Goal: Task Accomplishment & Management: Use online tool/utility

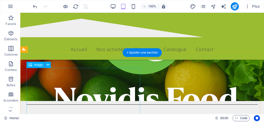
scroll to position [51, 0]
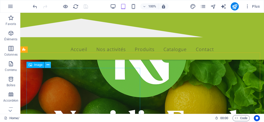
click at [49, 65] on icon at bounding box center [48, 64] width 3 height 5
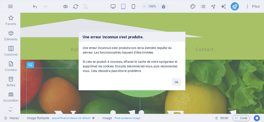
click at [130, 25] on div "Une erreur inconnue s'est produite. Une erreur inconnue s'est produite lors de …" at bounding box center [132, 61] width 264 height 122
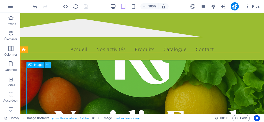
click at [47, 65] on icon at bounding box center [48, 64] width 3 height 5
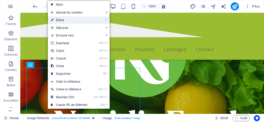
click at [68, 18] on link "⏎ Éditer" at bounding box center [69, 20] width 43 height 8
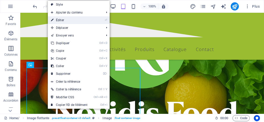
select select "%"
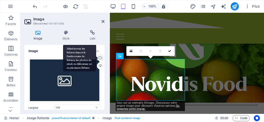
click at [96, 58] on div "Sélectionnez les fichiers depuis le Gestionnaire de fichiers, les photos du sto…" at bounding box center [79, 58] width 33 height 27
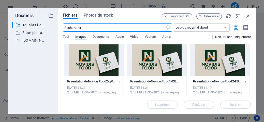
scroll to position [0, 0]
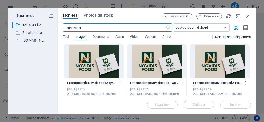
click at [94, 60] on div at bounding box center [94, 61] width 60 height 33
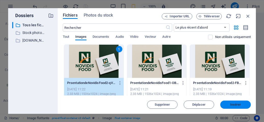
drag, startPoint x: 235, startPoint y: 102, endPoint x: 125, endPoint y: 89, distance: 110.5
click at [235, 103] on span "Insérer" at bounding box center [235, 104] width 11 height 3
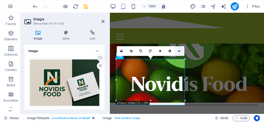
click at [181, 49] on link at bounding box center [180, 51] width 10 height 10
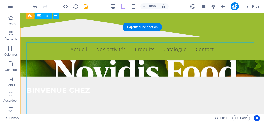
scroll to position [76, 0]
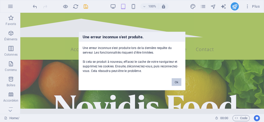
click at [178, 83] on button "Ok" at bounding box center [177, 82] width 10 height 8
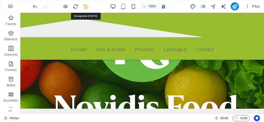
click at [86, 7] on icon "save" at bounding box center [86, 7] width 6 height 6
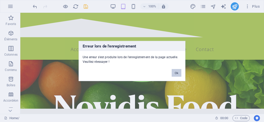
click at [178, 72] on button "Ok" at bounding box center [177, 73] width 10 height 8
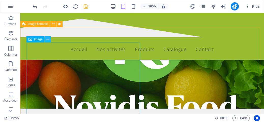
click at [48, 40] on icon at bounding box center [48, 39] width 3 height 5
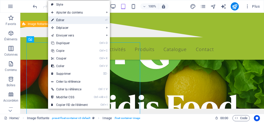
click at [62, 20] on link "⏎ Éditer" at bounding box center [69, 20] width 43 height 8
select select "%"
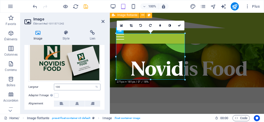
scroll to position [0, 0]
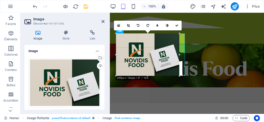
drag, startPoint x: 186, startPoint y: 80, endPoint x: 174, endPoint y: 76, distance: 13.1
type input "249"
select select "px"
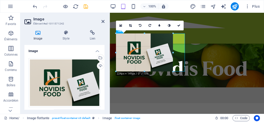
drag, startPoint x: 180, startPoint y: 39, endPoint x: 174, endPoint y: 40, distance: 6.6
type input "224"
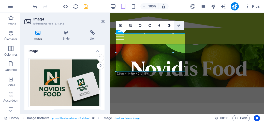
click at [178, 27] on link at bounding box center [179, 26] width 10 height 10
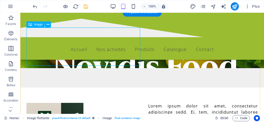
scroll to position [76, 0]
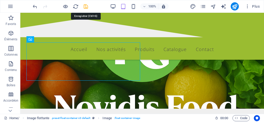
click at [86, 6] on icon "save" at bounding box center [86, 7] width 6 height 6
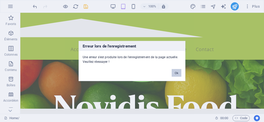
click at [176, 71] on button "Ok" at bounding box center [177, 73] width 10 height 8
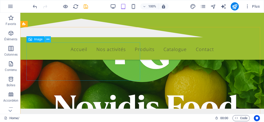
click at [48, 39] on icon at bounding box center [48, 39] width 3 height 5
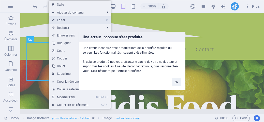
click at [67, 18] on div "Une erreur inconnue s'est produite. Une erreur inconnue s'est produite lors de …" at bounding box center [132, 61] width 264 height 122
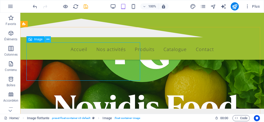
click at [47, 41] on icon at bounding box center [48, 39] width 3 height 5
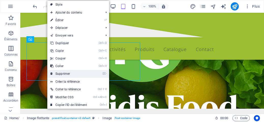
click at [62, 73] on link "⌦ Supprimer" at bounding box center [68, 74] width 43 height 8
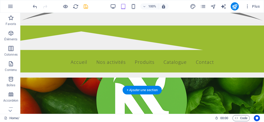
scroll to position [12, 0]
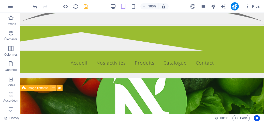
click at [53, 88] on icon at bounding box center [53, 87] width 3 height 5
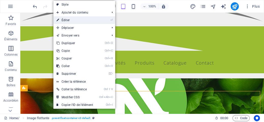
click at [65, 19] on link "⏎ Éditer" at bounding box center [74, 20] width 43 height 8
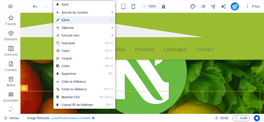
select select "%"
select select "rem"
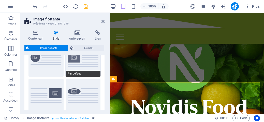
scroll to position [0, 0]
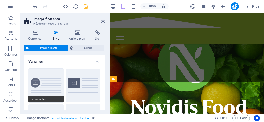
click at [42, 81] on button "Personnalisé" at bounding box center [46, 85] width 35 height 34
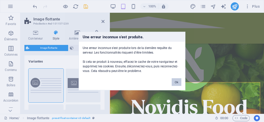
click at [179, 81] on button "Ok" at bounding box center [177, 82] width 10 height 8
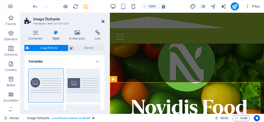
click at [103, 19] on icon at bounding box center [103, 21] width 3 height 4
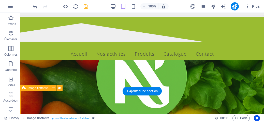
scroll to position [12, 0]
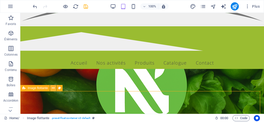
click at [54, 88] on icon at bounding box center [53, 87] width 3 height 5
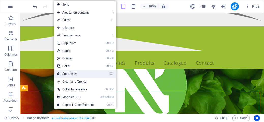
click at [71, 73] on link "⌦ Supprimer" at bounding box center [75, 74] width 43 height 8
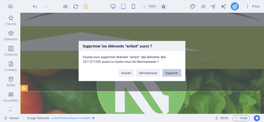
click at [170, 72] on button "Supprimer" at bounding box center [171, 73] width 19 height 8
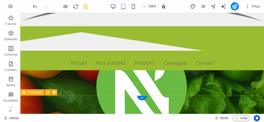
scroll to position [38, 0]
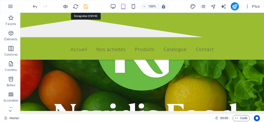
click at [86, 6] on icon "save" at bounding box center [86, 7] width 6 height 6
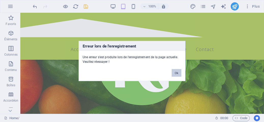
click at [177, 71] on button "Ok" at bounding box center [177, 73] width 10 height 8
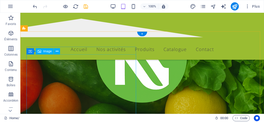
scroll to position [76, 0]
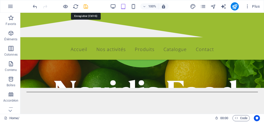
click at [86, 7] on icon "save" at bounding box center [86, 7] width 6 height 6
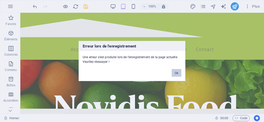
click at [176, 72] on button "Ok" at bounding box center [177, 73] width 10 height 8
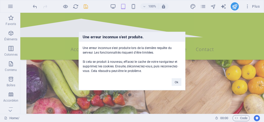
scroll to position [204, 0]
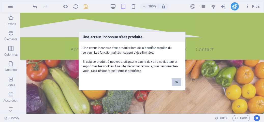
click at [176, 82] on button "Ok" at bounding box center [177, 82] width 10 height 8
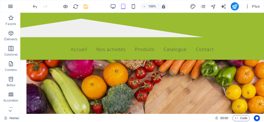
click at [9, 5] on icon "button" at bounding box center [10, 6] width 6 height 6
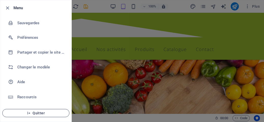
click at [32, 111] on span "Quitter" at bounding box center [36, 113] width 59 height 4
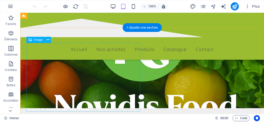
scroll to position [51, 0]
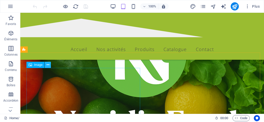
click at [48, 64] on icon at bounding box center [48, 64] width 3 height 5
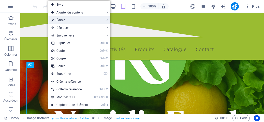
click at [63, 21] on link "⏎ Éditer" at bounding box center [69, 20] width 43 height 8
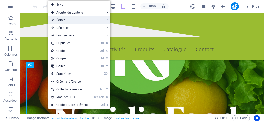
select select "%"
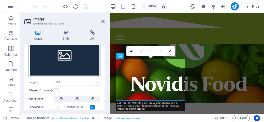
scroll to position [0, 0]
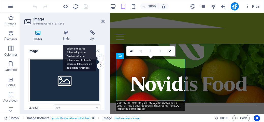
click at [100, 57] on div "Sélectionnez les fichiers depuis le Gestionnaire de fichiers, les photos du sto…" at bounding box center [100, 58] width 8 height 8
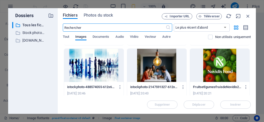
scroll to position [560, 0]
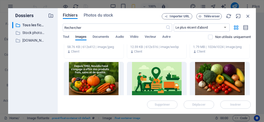
click at [100, 79] on div at bounding box center [94, 78] width 60 height 33
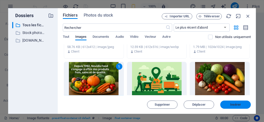
click at [230, 102] on button "Insérer" at bounding box center [236, 104] width 31 height 8
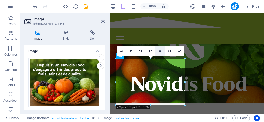
click at [161, 51] on link at bounding box center [161, 51] width 10 height 10
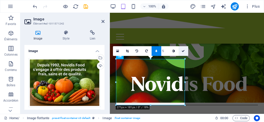
click at [185, 50] on icon at bounding box center [183, 50] width 3 height 3
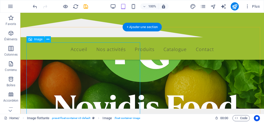
scroll to position [51, 0]
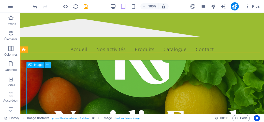
click at [47, 66] on icon at bounding box center [48, 64] width 3 height 5
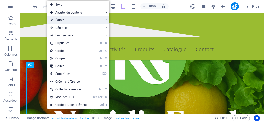
click at [65, 18] on link "⏎ Éditer" at bounding box center [68, 20] width 43 height 8
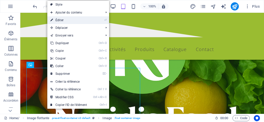
select select "%"
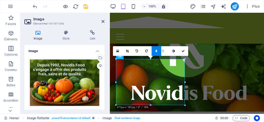
scroll to position [60, 0]
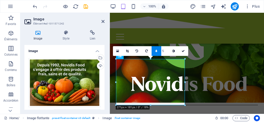
click at [154, 51] on link at bounding box center [157, 51] width 10 height 10
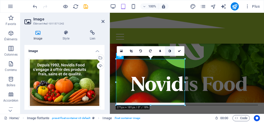
click at [170, 51] on icon at bounding box center [170, 50] width 3 height 3
click at [170, 50] on icon at bounding box center [170, 50] width 3 height 3
click at [181, 51] on icon at bounding box center [179, 50] width 3 height 3
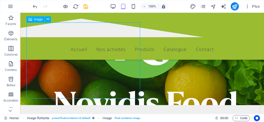
scroll to position [102, 0]
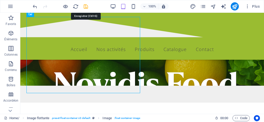
click at [87, 8] on icon "save" at bounding box center [86, 7] width 6 height 6
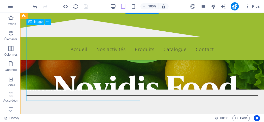
scroll to position [51, 0]
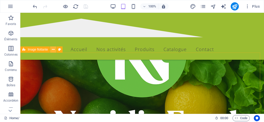
click at [53, 48] on icon at bounding box center [53, 49] width 3 height 5
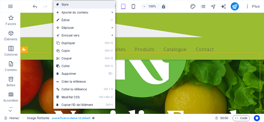
click at [64, 5] on link "Style" at bounding box center [84, 5] width 62 height 8
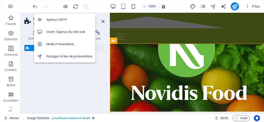
select select "%"
select select "rem"
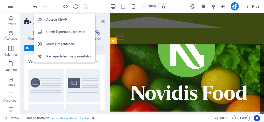
scroll to position [60, 0]
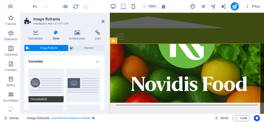
click at [33, 79] on button "Personnalisé" at bounding box center [46, 85] width 35 height 34
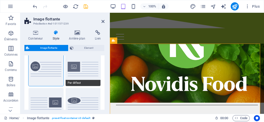
scroll to position [25, 0]
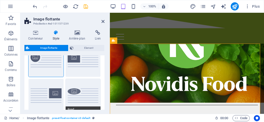
click at [81, 92] on button "Rond" at bounding box center [83, 96] width 35 height 34
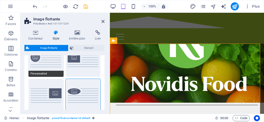
click at [36, 59] on button "Personnalisé" at bounding box center [46, 60] width 35 height 34
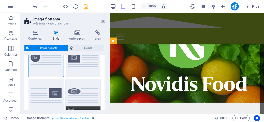
click at [75, 88] on button "Rond" at bounding box center [83, 96] width 35 height 34
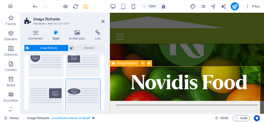
scroll to position [34, 0]
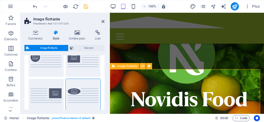
click at [143, 67] on icon at bounding box center [143, 65] width 3 height 5
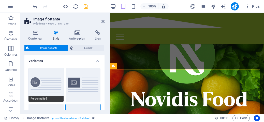
scroll to position [0, 0]
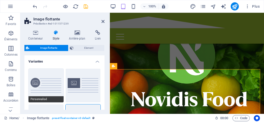
click at [37, 81] on button "Personnalisé" at bounding box center [46, 85] width 35 height 34
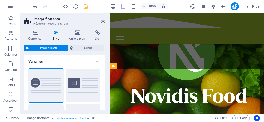
scroll to position [34, 0]
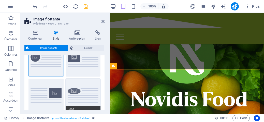
scroll to position [25, 0]
click at [75, 90] on button "Rond" at bounding box center [83, 96] width 35 height 34
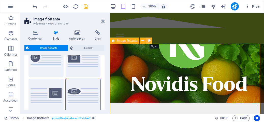
click at [149, 42] on icon at bounding box center [149, 40] width 3 height 5
click at [101, 21] on header "Image flottante Présélection #ed-1011571239" at bounding box center [64, 19] width 80 height 13
drag, startPoint x: 101, startPoint y: 21, endPoint x: 81, endPoint y: 9, distance: 23.6
click at [102, 21] on icon at bounding box center [103, 21] width 3 height 4
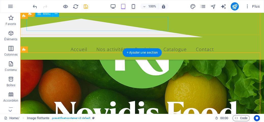
scroll to position [51, 0]
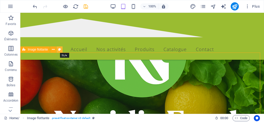
click at [59, 49] on icon at bounding box center [59, 49] width 3 height 5
select select "%"
select select "rem"
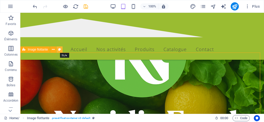
select select "rem"
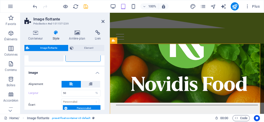
scroll to position [102, 0]
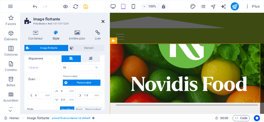
click at [104, 21] on icon at bounding box center [103, 21] width 3 height 4
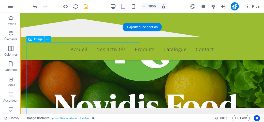
scroll to position [51, 0]
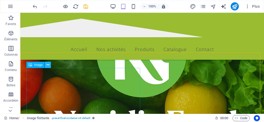
click at [49, 63] on button at bounding box center [48, 65] width 6 height 6
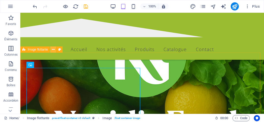
click at [52, 50] on icon at bounding box center [53, 49] width 3 height 5
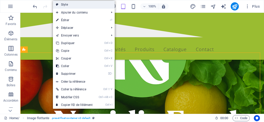
click at [65, 4] on link "Style" at bounding box center [84, 5] width 62 height 8
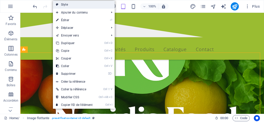
select select "%"
select select "rem"
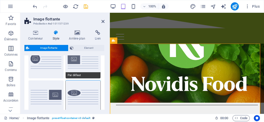
scroll to position [25, 0]
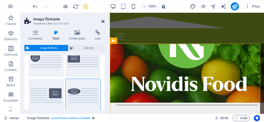
click at [104, 20] on icon at bounding box center [103, 21] width 3 height 4
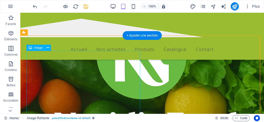
scroll to position [76, 0]
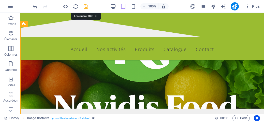
click at [87, 7] on icon "save" at bounding box center [86, 7] width 6 height 6
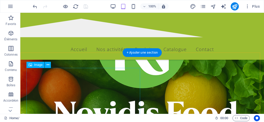
scroll to position [25, 0]
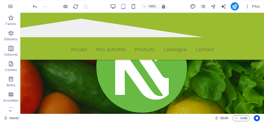
drag, startPoint x: 198, startPoint y: 13, endPoint x: 91, endPoint y: 85, distance: 128.7
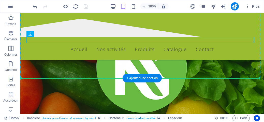
drag, startPoint x: 63, startPoint y: 47, endPoint x: 40, endPoint y: 50, distance: 22.8
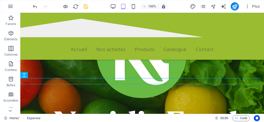
drag, startPoint x: 55, startPoint y: 87, endPoint x: 35, endPoint y: 82, distance: 20.9
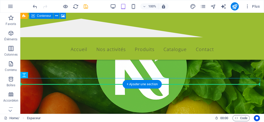
drag, startPoint x: 56, startPoint y: 87, endPoint x: 35, endPoint y: 87, distance: 20.4
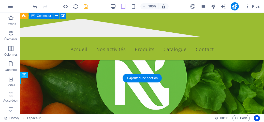
scroll to position [51, 0]
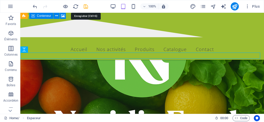
click at [84, 6] on icon "save" at bounding box center [86, 7] width 6 height 6
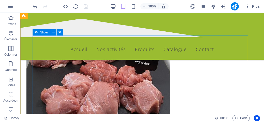
scroll to position [586, 0]
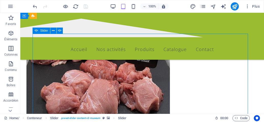
scroll to position [535, 0]
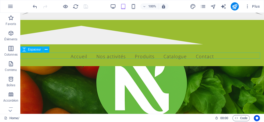
scroll to position [51, 0]
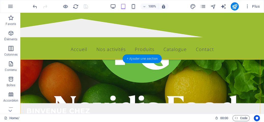
click at [149, 62] on div "+ Ajouter une section" at bounding box center [142, 58] width 39 height 9
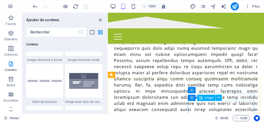
scroll to position [238, 0]
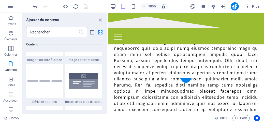
click at [186, 81] on div "+" at bounding box center [186, 80] width 10 height 5
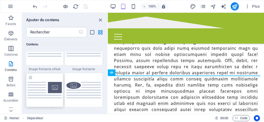
scroll to position [1069, 0]
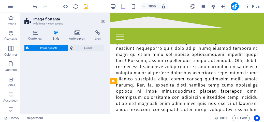
select select "%"
select select "rem"
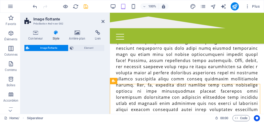
select select "%"
select select "preset-float-container-v3-custom"
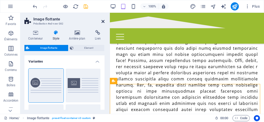
click at [102, 20] on icon at bounding box center [103, 21] width 3 height 4
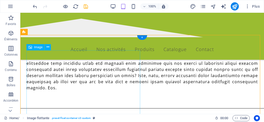
scroll to position [238, 0]
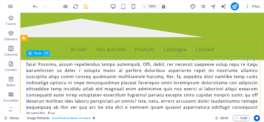
click at [48, 53] on icon at bounding box center [46, 52] width 3 height 5
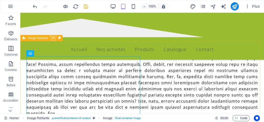
click at [54, 38] on icon at bounding box center [53, 37] width 3 height 5
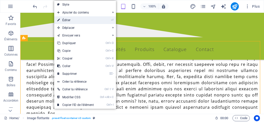
click at [65, 22] on link "⏎ Éditer" at bounding box center [75, 20] width 43 height 8
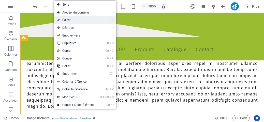
select select "%"
select select "rem"
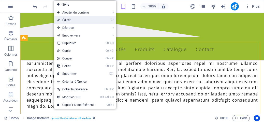
select select "%"
select select "preset-float-container-v3-custom"
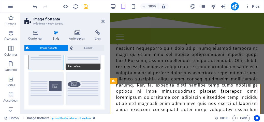
scroll to position [51, 0]
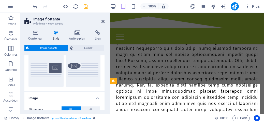
click at [103, 20] on icon at bounding box center [103, 21] width 3 height 4
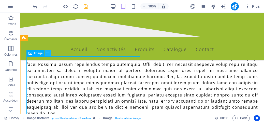
click at [47, 54] on icon at bounding box center [48, 52] width 3 height 5
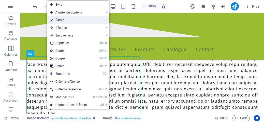
click at [63, 20] on link "⏎ Éditer" at bounding box center [68, 20] width 43 height 8
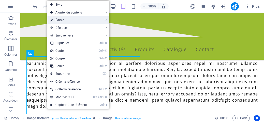
select select "%"
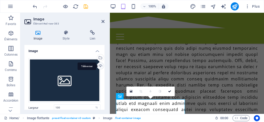
click at [100, 66] on div "Téléverser" at bounding box center [100, 66] width 8 height 8
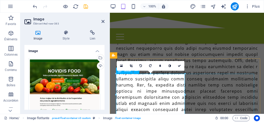
scroll to position [263, 0]
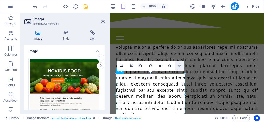
click at [180, 65] on icon at bounding box center [179, 65] width 3 height 3
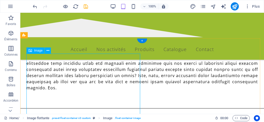
scroll to position [238, 0]
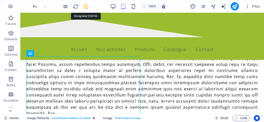
click at [87, 6] on icon "save" at bounding box center [86, 7] width 6 height 6
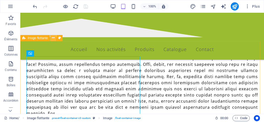
click at [52, 38] on icon at bounding box center [53, 37] width 3 height 5
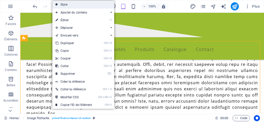
click at [63, 6] on link "Style" at bounding box center [83, 5] width 62 height 8
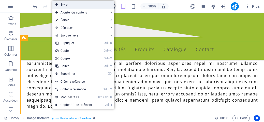
select select "%"
select select "rem"
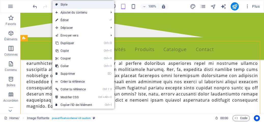
select select "%"
select select "preset-float-container-v3-custom"
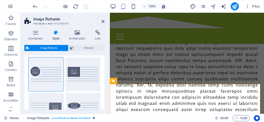
scroll to position [0, 0]
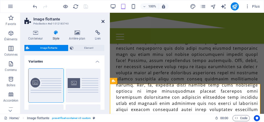
click at [103, 22] on icon at bounding box center [103, 21] width 3 height 4
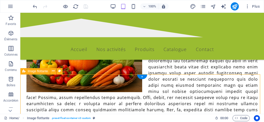
scroll to position [187, 0]
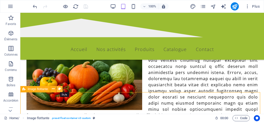
click at [58, 89] on button at bounding box center [60, 89] width 6 height 6
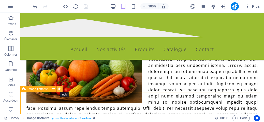
select select "%"
select select "rem"
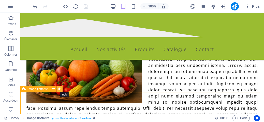
select select "%"
select select "preset-float-container-v3-custom"
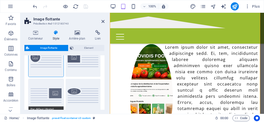
scroll to position [0, 0]
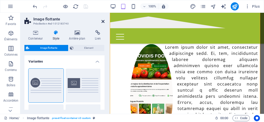
click at [102, 22] on icon at bounding box center [103, 21] width 3 height 4
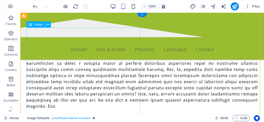
scroll to position [227, 0]
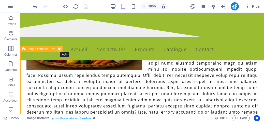
click at [61, 48] on icon at bounding box center [59, 48] width 3 height 5
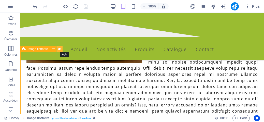
select select "%"
select select "rem"
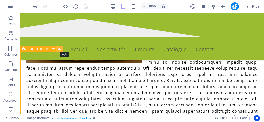
select select "%"
select select "preset-float-container-v3-custom"
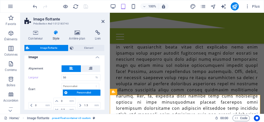
scroll to position [102, 0]
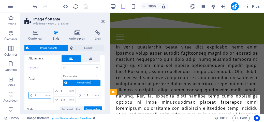
click at [38, 94] on input "0" at bounding box center [42, 95] width 17 height 6
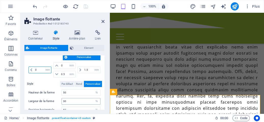
scroll to position [153, 0]
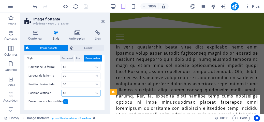
click at [70, 90] on input "50" at bounding box center [81, 93] width 38 height 6
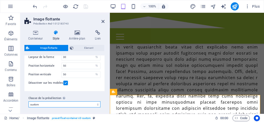
click at [47, 103] on select "default custom Ajouter la classe de la présélection" at bounding box center [65, 104] width 72 height 6
click at [29, 101] on select "default custom Ajouter la classe de la présélection" at bounding box center [65, 104] width 72 height 6
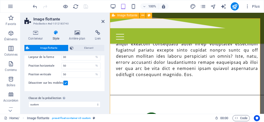
scroll to position [354, 0]
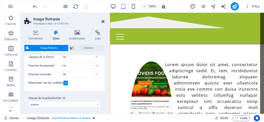
click at [103, 22] on icon at bounding box center [103, 21] width 3 height 4
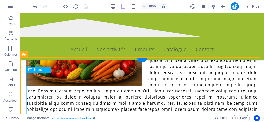
scroll to position [210, 0]
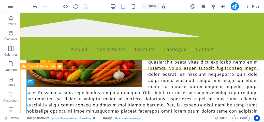
click at [52, 66] on icon at bounding box center [53, 66] width 3 height 5
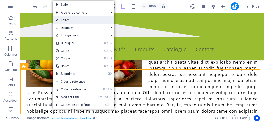
click at [69, 21] on link "⏎ Éditer" at bounding box center [74, 20] width 43 height 8
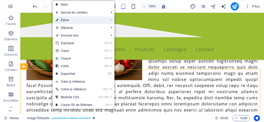
select select "%"
select select "rem"
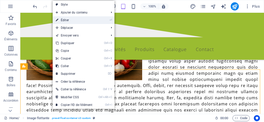
select select "%"
select select "preset-float-container-v3-custom"
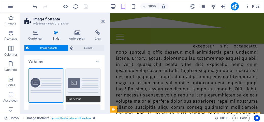
click at [81, 80] on button "Par défaut" at bounding box center [83, 85] width 35 height 34
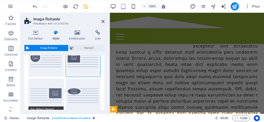
scroll to position [0, 0]
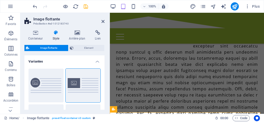
click at [101, 22] on header "Image flottante Présélection #ed-1012183740" at bounding box center [64, 19] width 80 height 13
click at [102, 22] on icon at bounding box center [103, 21] width 3 height 4
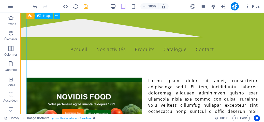
scroll to position [260, 0]
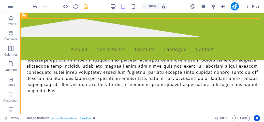
click at [89, 2] on div "100% Plus" at bounding box center [147, 6] width 230 height 8
click at [85, 6] on icon "save" at bounding box center [86, 7] width 6 height 6
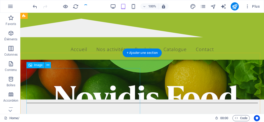
scroll to position [57, 0]
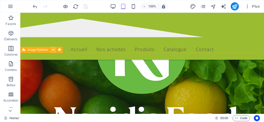
click at [53, 50] on icon at bounding box center [53, 49] width 3 height 5
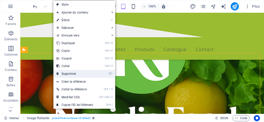
click at [71, 73] on link "⌦ Supprimer" at bounding box center [74, 74] width 43 height 8
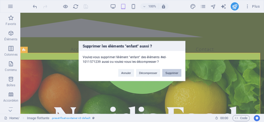
click at [172, 72] on button "Supprimer" at bounding box center [171, 73] width 19 height 8
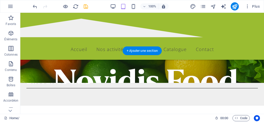
scroll to position [51, 0]
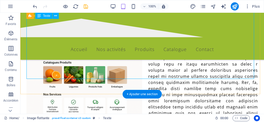
scroll to position [229, 0]
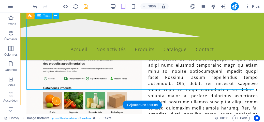
click at [44, 82] on div at bounding box center [142, 86] width 232 height 183
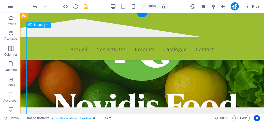
scroll to position [76, 0]
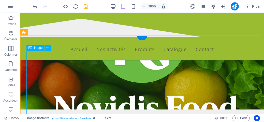
scroll to position [102, 0]
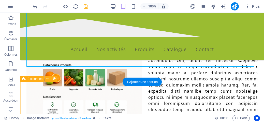
scroll to position [255, 0]
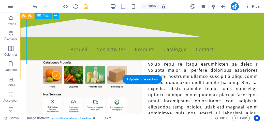
click at [106, 55] on div at bounding box center [142, 60] width 232 height 183
click at [59, 56] on div at bounding box center [142, 60] width 232 height 183
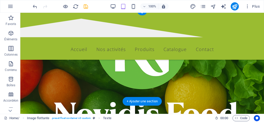
scroll to position [0, 0]
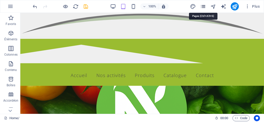
click at [206, 6] on icon "pages" at bounding box center [203, 7] width 6 height 6
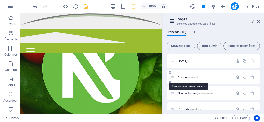
click at [184, 77] on span "Accueil /accueil" at bounding box center [188, 77] width 20 height 4
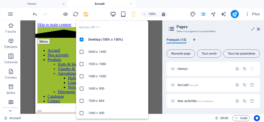
click at [114, 14] on icon "button" at bounding box center [113, 14] width 6 height 6
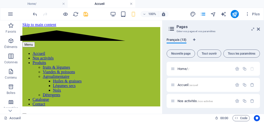
click at [132, 3] on link at bounding box center [131, 4] width 3 height 5
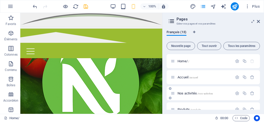
scroll to position [25, 0]
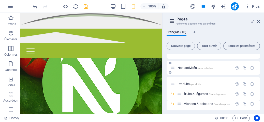
click at [185, 65] on div "Nos activités /nos-activites" at bounding box center [202, 68] width 62 height 6
click at [187, 68] on span "Nos activités /nos-activites" at bounding box center [195, 68] width 35 height 4
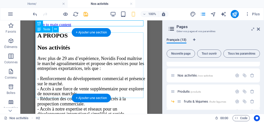
scroll to position [0, 0]
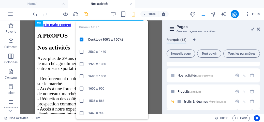
click at [112, 13] on icon "button" at bounding box center [113, 14] width 6 height 6
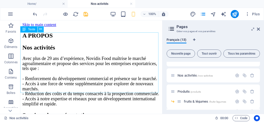
click at [41, 29] on icon at bounding box center [40, 28] width 3 height 5
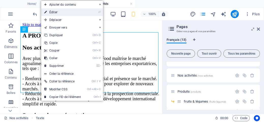
click at [55, 14] on link "⏎ Éditer" at bounding box center [62, 12] width 43 height 8
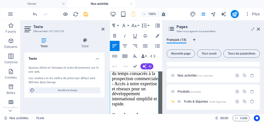
scroll to position [102, 0]
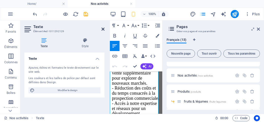
click at [103, 28] on icon at bounding box center [103, 29] width 3 height 4
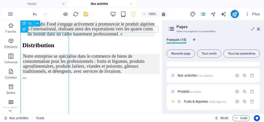
scroll to position [0, 0]
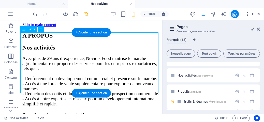
click at [50, 87] on div "Avec plus de 29 ans d’expérience, Novidis Food maîtrise le marché agroalimentai…" at bounding box center [91, 81] width 138 height 50
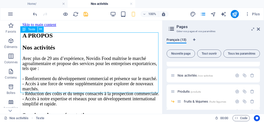
click at [40, 29] on icon at bounding box center [40, 28] width 3 height 5
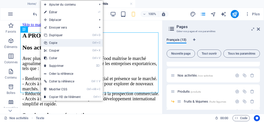
click at [55, 42] on link "Ctrl C Copie" at bounding box center [62, 43] width 43 height 8
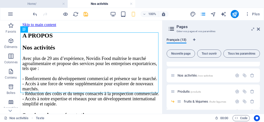
click at [26, 4] on h4 "Home/" at bounding box center [34, 4] width 68 height 6
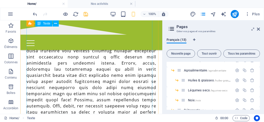
scroll to position [407, 0]
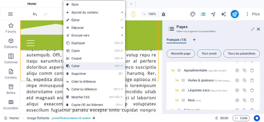
click at [79, 64] on link "Ctrl V Coller" at bounding box center [84, 66] width 43 height 8
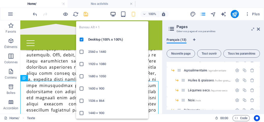
click at [113, 13] on icon "button" at bounding box center [113, 14] width 6 height 6
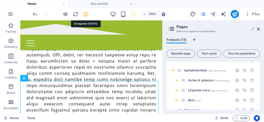
click at [86, 14] on icon "save" at bounding box center [86, 14] width 6 height 6
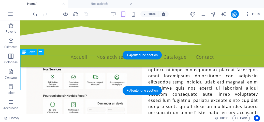
scroll to position [255, 0]
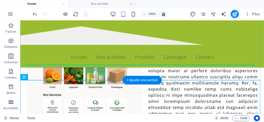
drag, startPoint x: 53, startPoint y: 98, endPoint x: 191, endPoint y: 51, distance: 146.0
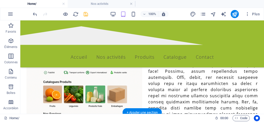
scroll to position [277, 0]
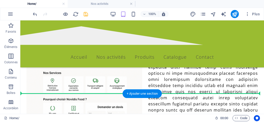
drag, startPoint x: 60, startPoint y: 108, endPoint x: 84, endPoint y: 86, distance: 32.3
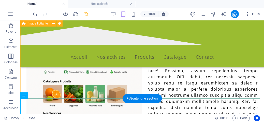
scroll to position [226, 0]
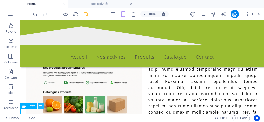
click at [40, 106] on icon at bounding box center [40, 105] width 3 height 5
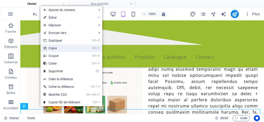
click at [56, 48] on link "Ctrl C Copie" at bounding box center [61, 48] width 43 height 8
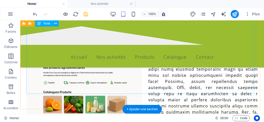
click at [50, 90] on div at bounding box center [142, 90] width 232 height 183
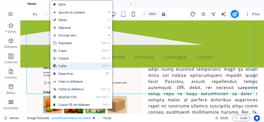
click at [63, 64] on link "Ctrl V Coller" at bounding box center [71, 66] width 43 height 8
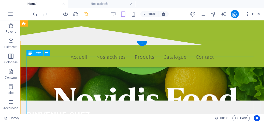
scroll to position [47, 0]
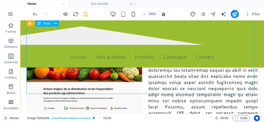
scroll to position [226, 0]
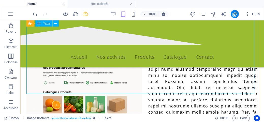
click at [125, 86] on div at bounding box center [142, 90] width 232 height 183
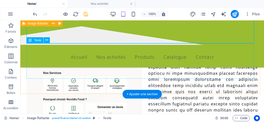
scroll to position [251, 0]
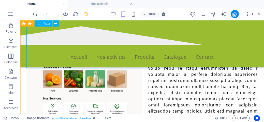
click at [51, 65] on div at bounding box center [142, 64] width 232 height 183
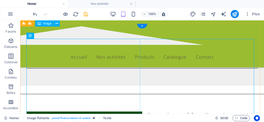
scroll to position [73, 0]
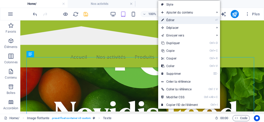
click at [180, 20] on link "⏎ Éditer" at bounding box center [179, 20] width 43 height 8
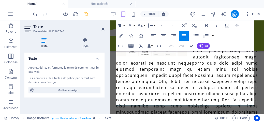
scroll to position [260, 0]
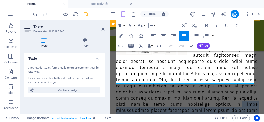
drag, startPoint x: 147, startPoint y: 80, endPoint x: 215, endPoint y: 24, distance: 88.5
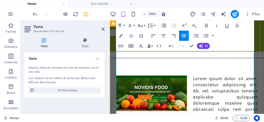
scroll to position [158, 0]
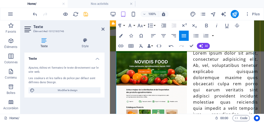
drag, startPoint x: 118, startPoint y: 87, endPoint x: 250, endPoint y: 110, distance: 134.4
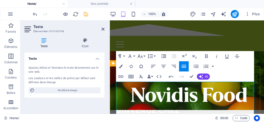
drag, startPoint x: 192, startPoint y: 87, endPoint x: 217, endPoint y: 109, distance: 33.2
drag, startPoint x: 190, startPoint y: 88, endPoint x: 211, endPoint y: 108, distance: 28.4
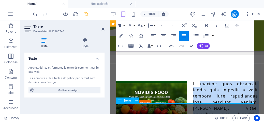
scroll to position [132, 0]
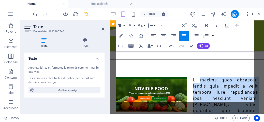
drag, startPoint x: 198, startPoint y: 85, endPoint x: 245, endPoint y: 100, distance: 49.4
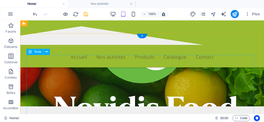
scroll to position [55, 0]
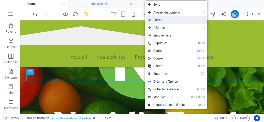
drag, startPoint x: 163, startPoint y: 19, endPoint x: 79, endPoint y: 59, distance: 92.9
click at [163, 19] on link "⏎ Éditer" at bounding box center [166, 20] width 43 height 8
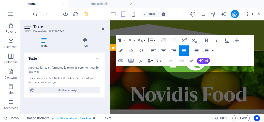
scroll to position [64, 0]
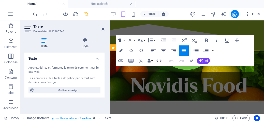
drag, startPoint x: 192, startPoint y: 60, endPoint x: 172, endPoint y: 40, distance: 28.4
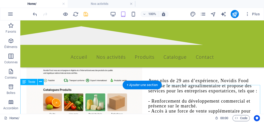
scroll to position [242, 0]
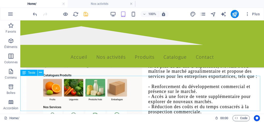
click at [40, 71] on icon at bounding box center [40, 72] width 3 height 5
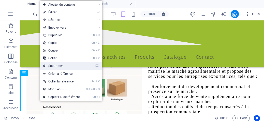
drag, startPoint x: 59, startPoint y: 64, endPoint x: 58, endPoint y: 47, distance: 17.9
click at [59, 64] on link "⌦ Supprimer" at bounding box center [61, 66] width 43 height 8
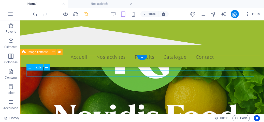
scroll to position [13, 0]
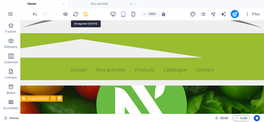
click at [86, 11] on icon "save" at bounding box center [86, 14] width 6 height 6
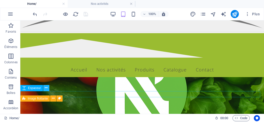
click at [45, 88] on icon at bounding box center [46, 87] width 3 height 5
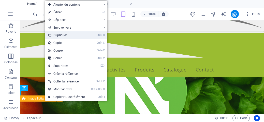
click at [64, 34] on link "Ctrl D Dupliquer" at bounding box center [66, 35] width 43 height 8
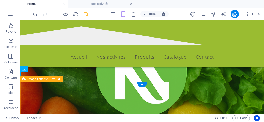
scroll to position [39, 0]
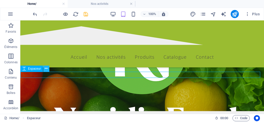
click at [46, 68] on icon at bounding box center [46, 68] width 3 height 5
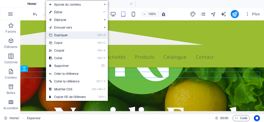
click at [63, 35] on link "Ctrl D Dupliquer" at bounding box center [67, 35] width 43 height 8
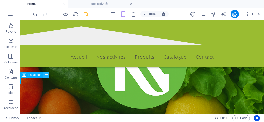
click at [46, 74] on icon at bounding box center [46, 74] width 3 height 5
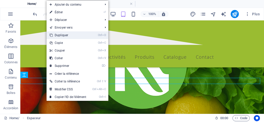
click at [63, 34] on link "Ctrl D Dupliquer" at bounding box center [68, 35] width 43 height 8
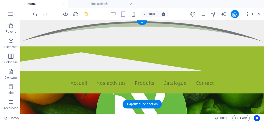
scroll to position [51, 0]
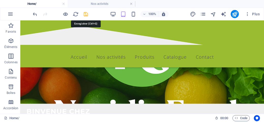
click at [86, 16] on icon "save" at bounding box center [86, 14] width 6 height 6
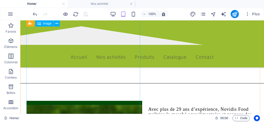
scroll to position [102, 0]
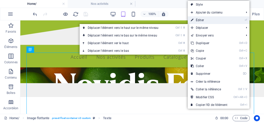
click at [201, 19] on link "⏎ Éditer" at bounding box center [209, 20] width 43 height 8
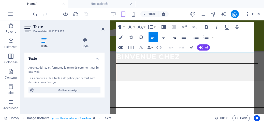
click at [175, 37] on icon "button" at bounding box center [174, 37] width 6 height 6
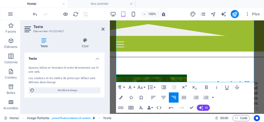
scroll to position [178, 0]
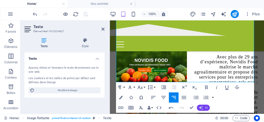
click at [202, 107] on icon "button" at bounding box center [201, 107] width 4 height 4
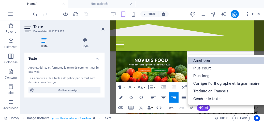
click at [204, 64] on link "Améliorer" at bounding box center [226, 61] width 76 height 8
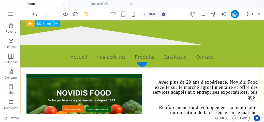
scroll to position [67, 0]
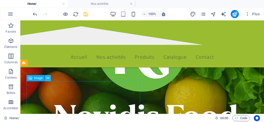
click at [47, 78] on icon at bounding box center [48, 77] width 3 height 5
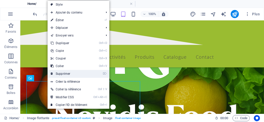
click at [62, 73] on link "⌦ Supprimer" at bounding box center [69, 74] width 43 height 8
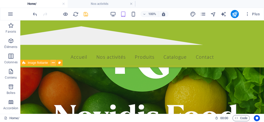
click at [53, 64] on icon at bounding box center [53, 62] width 3 height 5
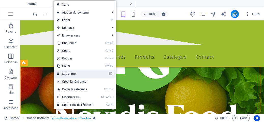
click at [69, 74] on link "⌦ Supprimer" at bounding box center [75, 74] width 43 height 8
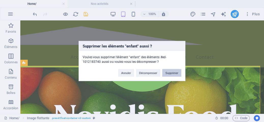
drag, startPoint x: 172, startPoint y: 75, endPoint x: 152, endPoint y: 59, distance: 26.2
click at [172, 75] on button "Supprimer" at bounding box center [171, 73] width 19 height 8
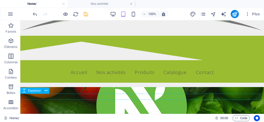
scroll to position [0, 0]
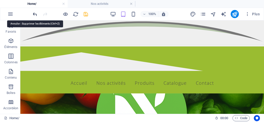
click at [36, 12] on icon "undo" at bounding box center [35, 14] width 6 height 6
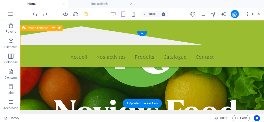
scroll to position [102, 0]
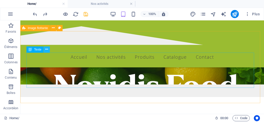
click at [46, 49] on icon at bounding box center [46, 49] width 3 height 5
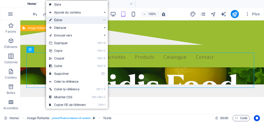
click at [64, 19] on link "⏎ Éditer" at bounding box center [67, 20] width 43 height 8
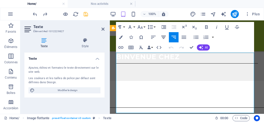
click at [164, 37] on icon "button" at bounding box center [163, 37] width 5 height 3
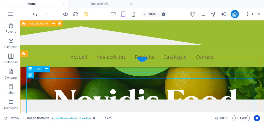
scroll to position [76, 0]
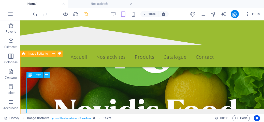
click at [44, 74] on button at bounding box center [47, 75] width 6 height 6
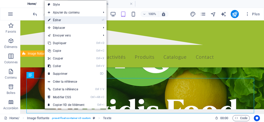
click at [62, 20] on link "⏎ Éditer" at bounding box center [66, 20] width 43 height 8
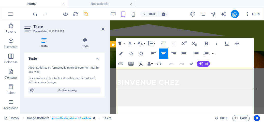
scroll to position [86, 0]
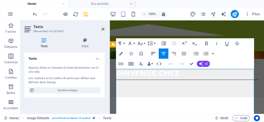
click at [154, 55] on icon "button" at bounding box center [153, 53] width 6 height 6
click at [214, 54] on button "button" at bounding box center [213, 53] width 4 height 10
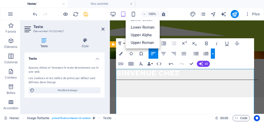
click at [196, 53] on icon "button" at bounding box center [196, 53] width 6 height 6
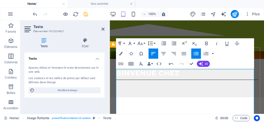
scroll to position [111, 0]
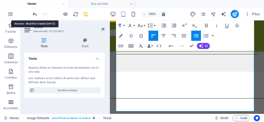
click at [35, 15] on icon "undo" at bounding box center [35, 14] width 6 height 6
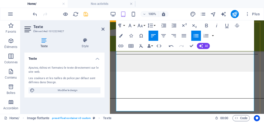
click at [185, 34] on icon "button" at bounding box center [184, 35] width 5 height 3
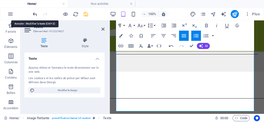
click at [36, 14] on icon "undo" at bounding box center [35, 14] width 6 height 6
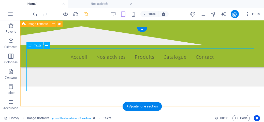
scroll to position [106, 0]
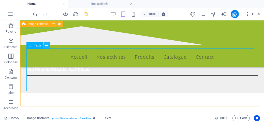
click at [48, 45] on icon at bounding box center [46, 45] width 3 height 5
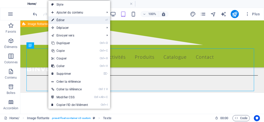
click at [69, 20] on link "⏎ Éditer" at bounding box center [69, 20] width 43 height 8
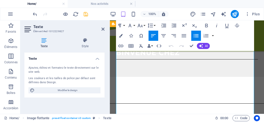
click at [194, 33] on icon "button" at bounding box center [196, 36] width 6 height 6
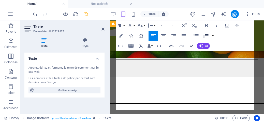
click at [209, 34] on icon "button" at bounding box center [206, 36] width 6 height 6
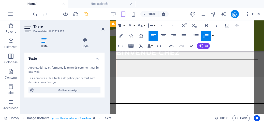
click at [206, 34] on icon "button" at bounding box center [206, 36] width 5 height 4
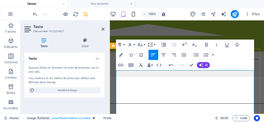
scroll to position [80, 0]
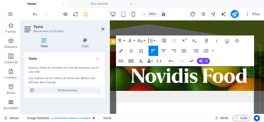
scroll to position [106, 0]
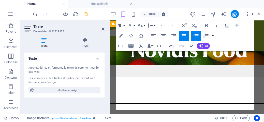
click at [185, 37] on icon "button" at bounding box center [184, 35] width 5 height 3
click at [198, 37] on icon "button" at bounding box center [196, 35] width 5 height 3
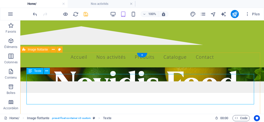
scroll to position [80, 0]
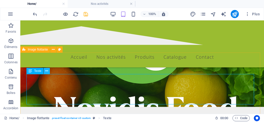
click at [47, 72] on icon at bounding box center [46, 70] width 3 height 5
click at [48, 71] on button at bounding box center [47, 71] width 6 height 6
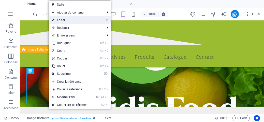
click at [62, 21] on link "⏎ Éditer" at bounding box center [70, 20] width 43 height 8
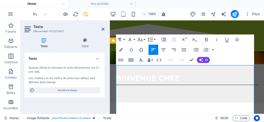
scroll to position [89, 0]
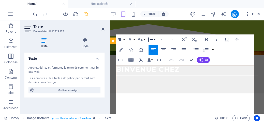
click at [154, 40] on button "Line Height" at bounding box center [152, 39] width 10 height 10
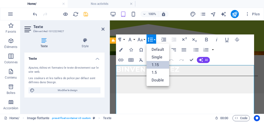
click at [154, 64] on link "1.15" at bounding box center [158, 65] width 23 height 8
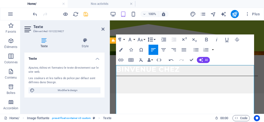
click at [154, 38] on button "Line Height" at bounding box center [152, 39] width 10 height 10
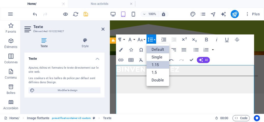
scroll to position [0, 0]
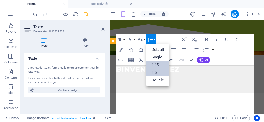
click at [153, 71] on link "1.5" at bounding box center [158, 72] width 23 height 8
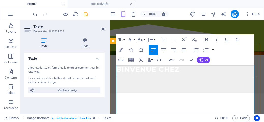
scroll to position [115, 0]
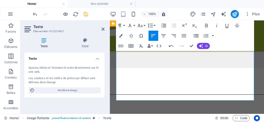
click at [197, 34] on icon "button" at bounding box center [196, 36] width 6 height 6
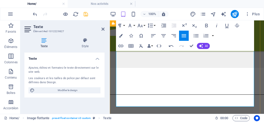
click at [200, 35] on button "Unordered List" at bounding box center [196, 36] width 10 height 10
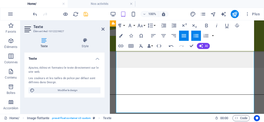
click at [196, 36] on icon "button" at bounding box center [196, 36] width 6 height 6
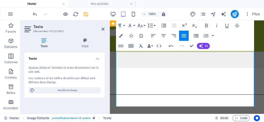
click at [196, 36] on icon "button" at bounding box center [196, 36] width 6 height 6
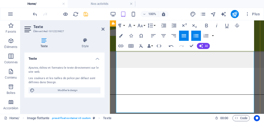
click at [164, 26] on icon "button" at bounding box center [164, 25] width 6 height 6
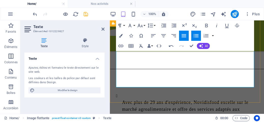
scroll to position [89, 0]
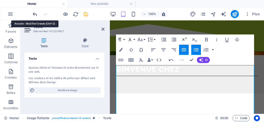
click at [36, 14] on icon "undo" at bounding box center [35, 14] width 6 height 6
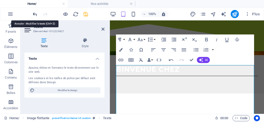
click at [36, 14] on icon "undo" at bounding box center [35, 14] width 6 height 6
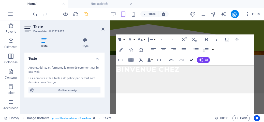
drag, startPoint x: 191, startPoint y: 59, endPoint x: 135, endPoint y: 59, distance: 56.3
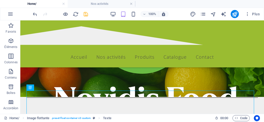
scroll to position [64, 0]
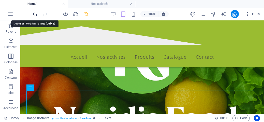
click at [37, 15] on icon "undo" at bounding box center [35, 14] width 6 height 6
click at [34, 14] on icon "undo" at bounding box center [35, 14] width 6 height 6
click at [36, 14] on icon "undo" at bounding box center [35, 14] width 6 height 6
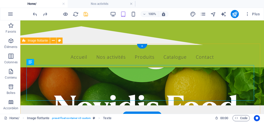
scroll to position [89, 0]
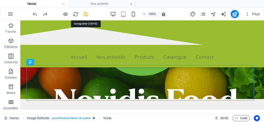
click at [87, 13] on icon "save" at bounding box center [86, 14] width 6 height 6
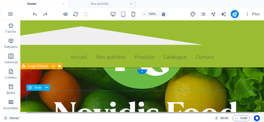
scroll to position [64, 0]
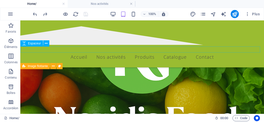
click at [47, 44] on icon at bounding box center [46, 43] width 3 height 5
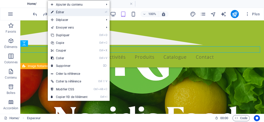
click at [63, 11] on link "⏎ Éditer" at bounding box center [69, 12] width 43 height 8
select select "px"
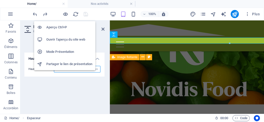
scroll to position [73, 0]
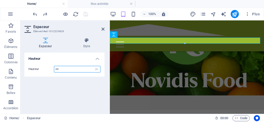
click at [75, 69] on input "24" at bounding box center [77, 69] width 46 height 6
type input "2"
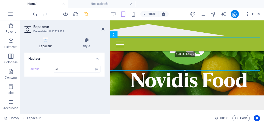
drag, startPoint x: 185, startPoint y: 49, endPoint x: 76, endPoint y: 44, distance: 109.1
click at [186, 69] on div "128.666666px" at bounding box center [185, 53] width 150 height 33
type input "128"
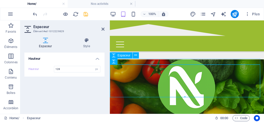
scroll to position [51, 0]
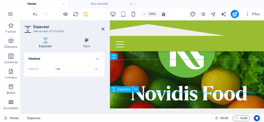
drag, startPoint x: 187, startPoint y: 93, endPoint x: 275, endPoint y: 91, distance: 87.6
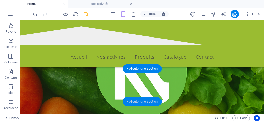
scroll to position [67, 0]
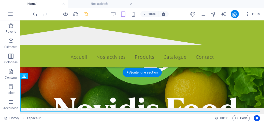
scroll to position [16, 0]
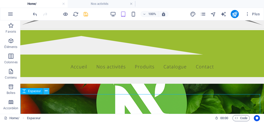
click at [43, 91] on button at bounding box center [46, 91] width 6 height 6
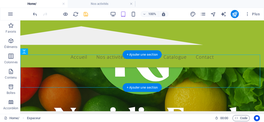
scroll to position [67, 0]
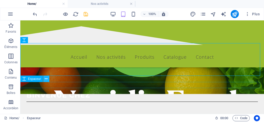
click at [45, 79] on icon at bounding box center [46, 78] width 3 height 5
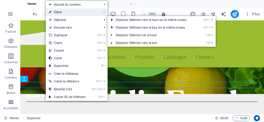
click at [62, 10] on link "⏎ Éditer" at bounding box center [67, 12] width 43 height 8
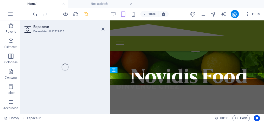
scroll to position [76, 0]
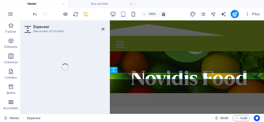
select select "px"
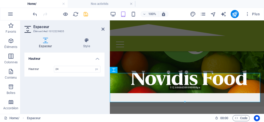
drag, startPoint x: 185, startPoint y: 79, endPoint x: 185, endPoint y: 102, distance: 22.9
click at [185, 102] on div at bounding box center [185, 102] width 150 height 2
type input "112"
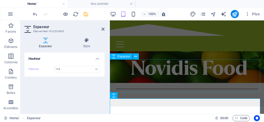
scroll to position [51, 0]
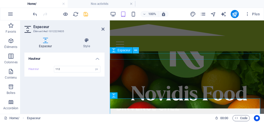
click at [134, 50] on button at bounding box center [136, 50] width 6 height 6
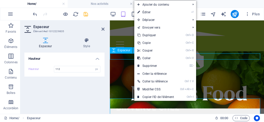
scroll to position [42, 0]
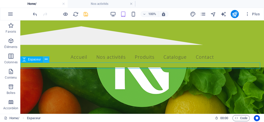
click at [46, 59] on icon at bounding box center [46, 59] width 3 height 5
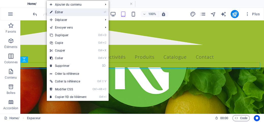
click at [66, 14] on link "⏎ Éditer" at bounding box center [68, 12] width 43 height 8
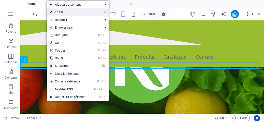
select select "px"
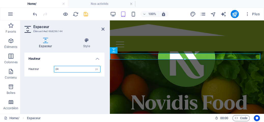
scroll to position [51, 0]
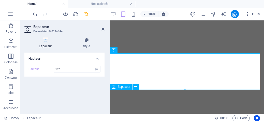
select select "px"
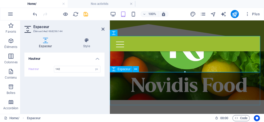
scroll to position [76, 0]
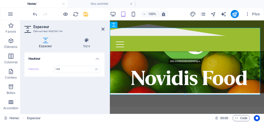
drag, startPoint x: 185, startPoint y: 64, endPoint x: 180, endPoint y: 94, distance: 31.0
click at [180, 94] on div at bounding box center [185, 94] width 150 height 2
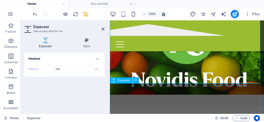
scroll to position [127, 0]
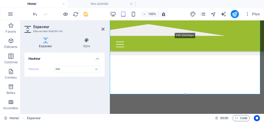
drag, startPoint x: 184, startPoint y: 43, endPoint x: 183, endPoint y: 94, distance: 51.0
click at [183, 94] on div at bounding box center [185, 94] width 150 height 2
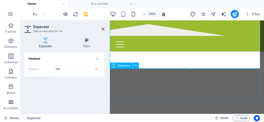
scroll to position [153, 0]
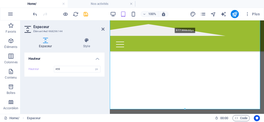
drag, startPoint x: 185, startPoint y: 68, endPoint x: 184, endPoint y: 110, distance: 41.8
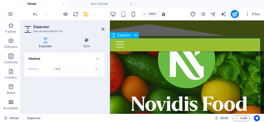
scroll to position [25, 0]
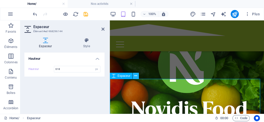
click at [136, 77] on icon at bounding box center [135, 75] width 3 height 5
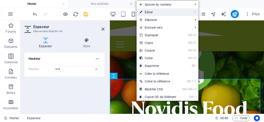
click at [154, 14] on link "⏎ Éditer" at bounding box center [158, 12] width 43 height 8
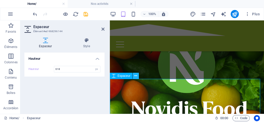
click at [136, 75] on icon at bounding box center [135, 75] width 3 height 5
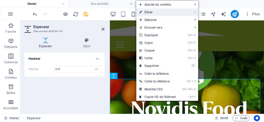
click at [151, 12] on link "⏎ Éditer" at bounding box center [157, 12] width 43 height 8
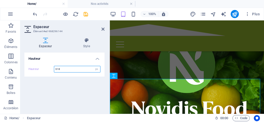
click at [67, 69] on input "618" at bounding box center [77, 69] width 46 height 6
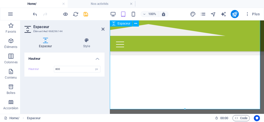
scroll to position [204, 0]
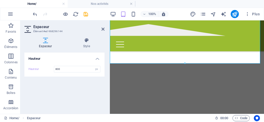
drag, startPoint x: 69, startPoint y: 82, endPoint x: 185, endPoint y: 63, distance: 117.2
click at [185, 63] on div at bounding box center [185, 63] width 150 height 2
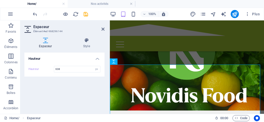
scroll to position [25, 0]
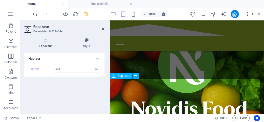
click at [136, 74] on icon at bounding box center [135, 75] width 3 height 5
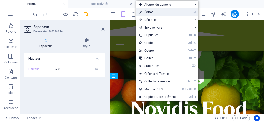
click at [150, 12] on link "⏎ Éditer" at bounding box center [157, 12] width 43 height 8
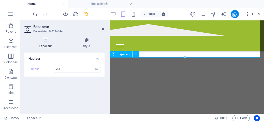
scroll to position [204, 0]
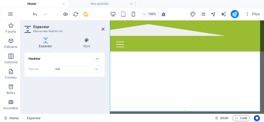
drag, startPoint x: 184, startPoint y: 62, endPoint x: 184, endPoint y: 111, distance: 48.9
click at [184, 111] on div at bounding box center [185, 111] width 150 height 2
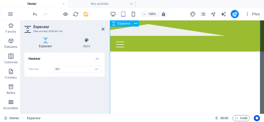
scroll to position [229, 0]
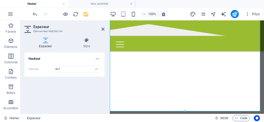
drag, startPoint x: 75, startPoint y: 64, endPoint x: 76, endPoint y: 89, distance: 25.5
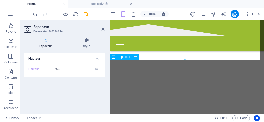
scroll to position [280, 0]
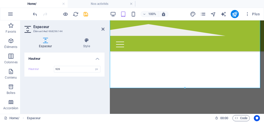
drag, startPoint x: 185, startPoint y: 60, endPoint x: 185, endPoint y: 88, distance: 27.8
click at [185, 88] on div at bounding box center [185, 88] width 150 height 2
type input "1034"
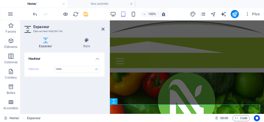
scroll to position [51, 0]
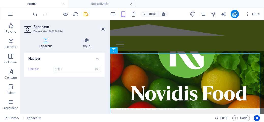
click at [104, 27] on icon at bounding box center [103, 29] width 3 height 4
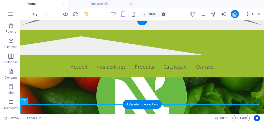
scroll to position [0, 0]
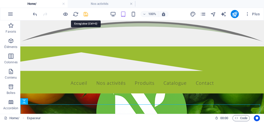
click at [86, 13] on icon "save" at bounding box center [86, 14] width 6 height 6
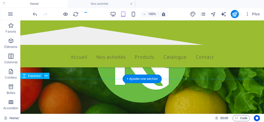
scroll to position [25, 0]
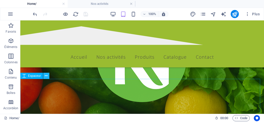
click at [47, 76] on icon at bounding box center [46, 75] width 3 height 5
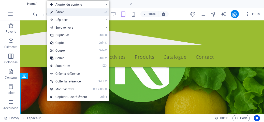
click at [64, 11] on link "⏎ Éditer" at bounding box center [68, 12] width 43 height 8
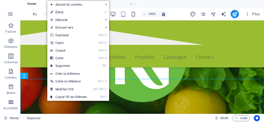
scroll to position [34, 0]
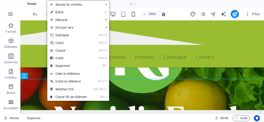
select select "px"
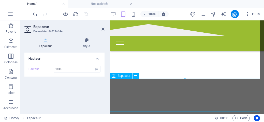
scroll to position [314, 0]
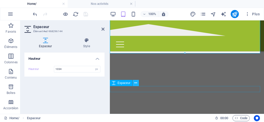
click at [134, 81] on icon at bounding box center [135, 82] width 3 height 5
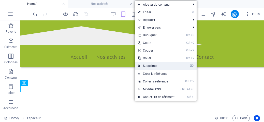
click at [142, 65] on link "⌦ Supprimer" at bounding box center [156, 66] width 43 height 8
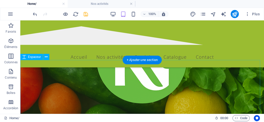
scroll to position [60, 0]
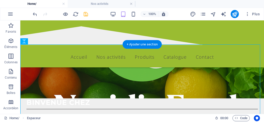
drag, startPoint x: 57, startPoint y: 62, endPoint x: 30, endPoint y: 83, distance: 34.2
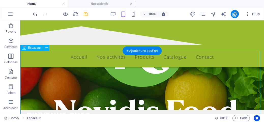
scroll to position [34, 0]
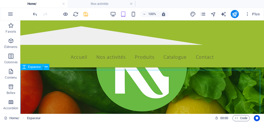
click at [30, 66] on span "Espaceur" at bounding box center [34, 66] width 13 height 3
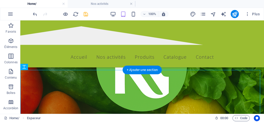
drag, startPoint x: 51, startPoint y: 88, endPoint x: 30, endPoint y: 95, distance: 22.0
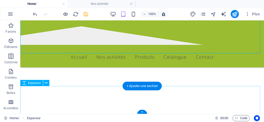
scroll to position [340, 0]
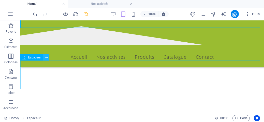
click at [47, 57] on icon at bounding box center [46, 57] width 3 height 5
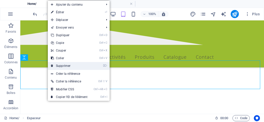
click at [68, 62] on link "⌦ Supprimer" at bounding box center [69, 66] width 43 height 8
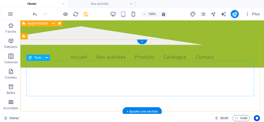
scroll to position [365, 0]
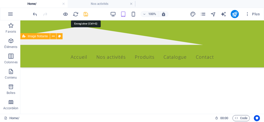
click at [86, 15] on icon "save" at bounding box center [86, 14] width 6 height 6
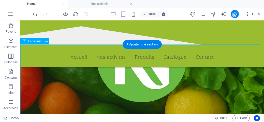
scroll to position [60, 0]
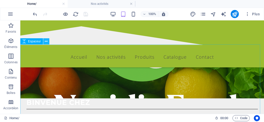
click at [45, 42] on icon at bounding box center [46, 41] width 3 height 5
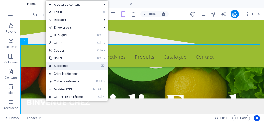
click at [60, 65] on link "⌦ Supprimer" at bounding box center [67, 66] width 43 height 8
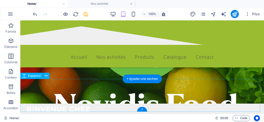
scroll to position [25, 0]
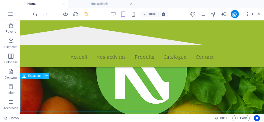
click at [47, 75] on icon at bounding box center [46, 75] width 3 height 5
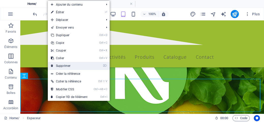
click at [63, 65] on link "⌦ Supprimer" at bounding box center [69, 66] width 43 height 8
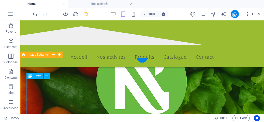
scroll to position [51, 0]
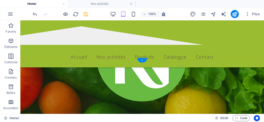
click at [141, 60] on div "+" at bounding box center [142, 60] width 10 height 5
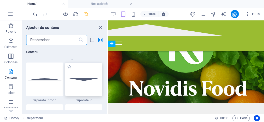
scroll to position [1247, 0]
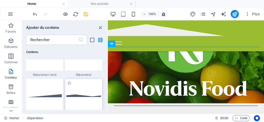
click at [87, 97] on div at bounding box center [83, 96] width 37 height 34
click at [108, 97] on div "Glissez et déposez l'élément de votre choix pour remplacer le contenu existant.…" at bounding box center [186, 66] width 156 height 93
drag, startPoint x: 251, startPoint y: 75, endPoint x: 149, endPoint y: 49, distance: 105.4
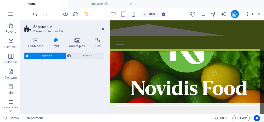
select select "polygon1"
select select "rem"
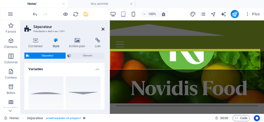
click at [102, 29] on icon at bounding box center [103, 29] width 3 height 4
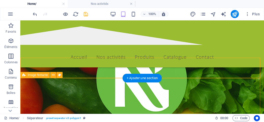
scroll to position [51, 0]
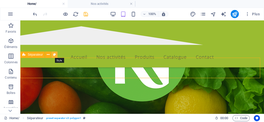
click at [57, 54] on button at bounding box center [54, 54] width 6 height 6
select select "polygon1"
select select "rem"
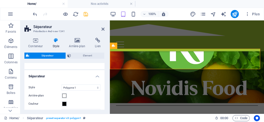
scroll to position [76, 0]
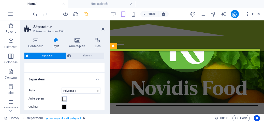
click at [64, 99] on span at bounding box center [64, 99] width 4 height 4
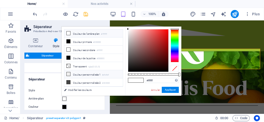
click at [69, 72] on span at bounding box center [68, 74] width 4 height 4
type input "#efefef"
click at [167, 87] on button "Appliquer" at bounding box center [170, 90] width 17 height 6
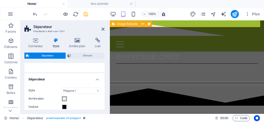
scroll to position [102, 0]
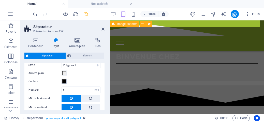
click at [64, 82] on span at bounding box center [64, 81] width 4 height 4
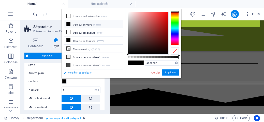
click at [77, 72] on link "Modifier les couleurs" at bounding box center [91, 72] width 59 height 6
select select "px"
select select "400"
select select "px"
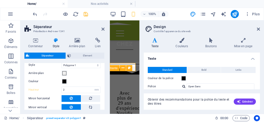
type input "2"
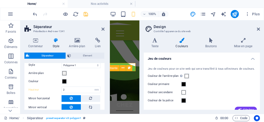
scroll to position [0, 0]
click at [64, 81] on span at bounding box center [64, 81] width 4 height 4
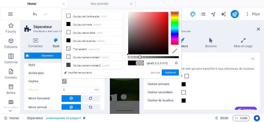
type input "rgba(0, 0, 0, 0.227)"
drag, startPoint x: 179, startPoint y: 58, endPoint x: 140, endPoint y: 60, distance: 39.8
click at [140, 60] on div "rgba(0, 0, 0, 0.227) Formats pris en charge #0852ed rgb(8, 82, 237) rgba(8, 82,…" at bounding box center [153, 80] width 56 height 143
click at [170, 71] on button "Appliquer" at bounding box center [170, 72] width 17 height 6
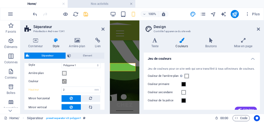
drag, startPoint x: 132, startPoint y: 4, endPoint x: 13, endPoint y: 61, distance: 132.0
click at [132, 4] on link at bounding box center [131, 4] width 3 height 5
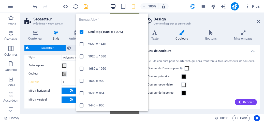
click at [113, 5] on icon "button" at bounding box center [113, 7] width 6 height 6
click at [111, 5] on icon "button" at bounding box center [113, 7] width 6 height 6
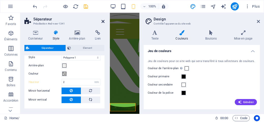
click at [103, 20] on icon at bounding box center [103, 21] width 3 height 4
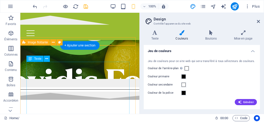
scroll to position [51, 0]
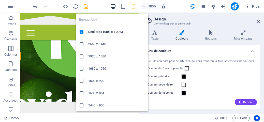
click at [113, 5] on icon "button" at bounding box center [113, 7] width 6 height 6
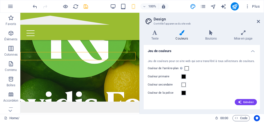
click at [257, 23] on header "Design Contrôle l'apparence du site web" at bounding box center [202, 19] width 115 height 13
click at [259, 21] on icon at bounding box center [258, 21] width 3 height 4
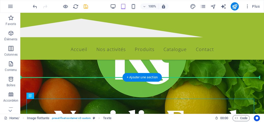
drag, startPoint x: 57, startPoint y: 108, endPoint x: 52, endPoint y: 79, distance: 29.4
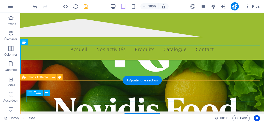
scroll to position [102, 0]
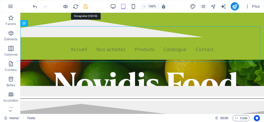
click at [85, 7] on icon "save" at bounding box center [86, 7] width 6 height 6
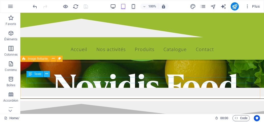
click at [46, 72] on icon at bounding box center [46, 73] width 3 height 5
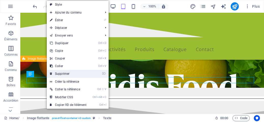
click at [62, 71] on link "⌦ Supprimer" at bounding box center [68, 74] width 43 height 8
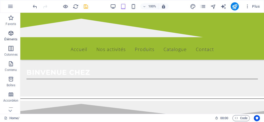
click at [10, 34] on icon "button" at bounding box center [11, 33] width 6 height 6
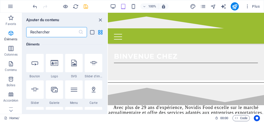
scroll to position [80, 0]
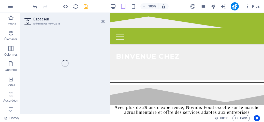
select select "px"
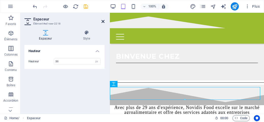
click at [103, 23] on icon at bounding box center [103, 21] width 3 height 4
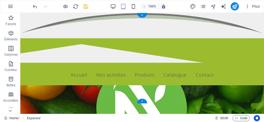
scroll to position [0, 0]
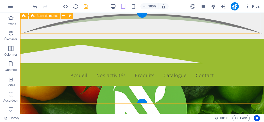
click at [128, 39] on div "Menu Accueil Nos activités Produits fruits & légumes Viandes & poissons Agroali…" at bounding box center [142, 62] width 244 height 47
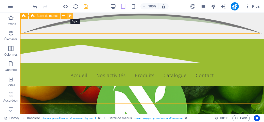
click at [69, 16] on icon at bounding box center [70, 15] width 3 height 5
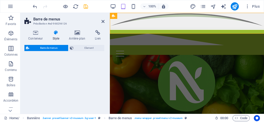
select select "rem"
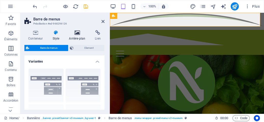
click at [76, 33] on icon at bounding box center [77, 32] width 24 height 5
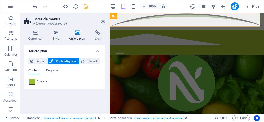
click at [31, 81] on span at bounding box center [32, 82] width 6 height 6
type input "#9abc31"
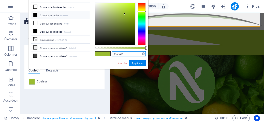
drag, startPoint x: 125, startPoint y: 53, endPoint x: 112, endPoint y: 52, distance: 13.5
click at [112, 52] on input "#9abc31" at bounding box center [129, 53] width 34 height 5
click at [120, 64] on link "Annuler" at bounding box center [123, 63] width 10 height 4
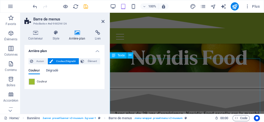
scroll to position [102, 0]
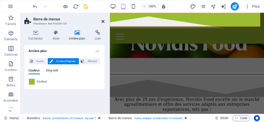
click at [102, 22] on icon at bounding box center [103, 21] width 3 height 4
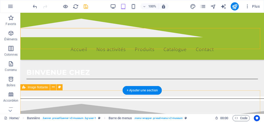
scroll to position [51, 0]
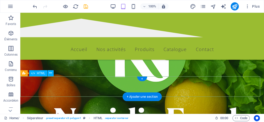
scroll to position [25, 0]
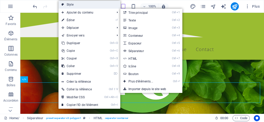
click at [72, 3] on link "Style" at bounding box center [90, 5] width 62 height 8
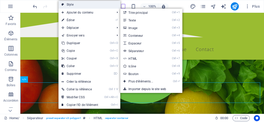
select select "polygon1"
select select "rem"
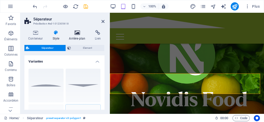
click at [74, 32] on icon at bounding box center [77, 32] width 24 height 5
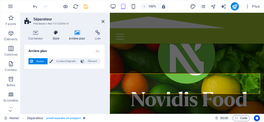
click at [57, 32] on icon at bounding box center [56, 32] width 15 height 5
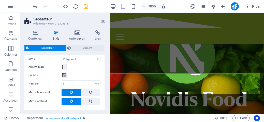
scroll to position [95, 0]
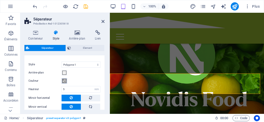
click at [64, 81] on span at bounding box center [64, 81] width 4 height 4
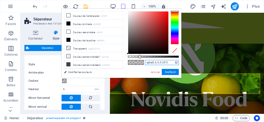
click at [171, 62] on input "rgba(0, 0, 0, 0.227)" at bounding box center [162, 62] width 34 height 5
type input "r"
paste input "#9abc31"
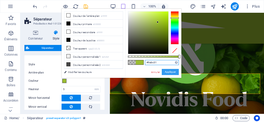
type input "#9abc31"
click at [175, 71] on button "Appliquer" at bounding box center [170, 72] width 17 height 6
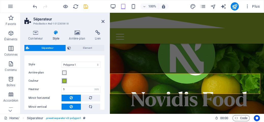
click at [65, 79] on span at bounding box center [64, 81] width 4 height 4
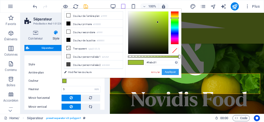
click at [169, 72] on button "Appliquer" at bounding box center [170, 72] width 17 height 6
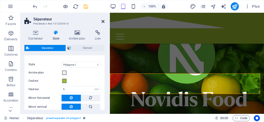
click at [102, 21] on icon at bounding box center [103, 21] width 3 height 4
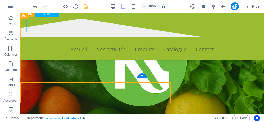
scroll to position [25, 0]
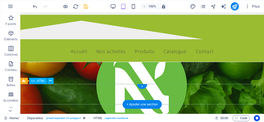
scroll to position [0, 0]
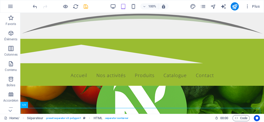
drag, startPoint x: 85, startPoint y: 2, endPoint x: 84, endPoint y: 4, distance: 2.8
click at [84, 4] on div "100% Plus" at bounding box center [132, 6] width 264 height 12
click at [87, 5] on icon "save" at bounding box center [86, 7] width 6 height 6
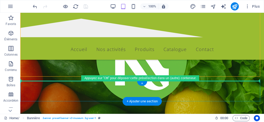
scroll to position [27, 0]
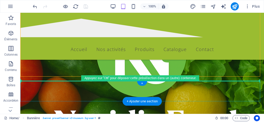
drag, startPoint x: 65, startPoint y: 68, endPoint x: 43, endPoint y: 86, distance: 28.6
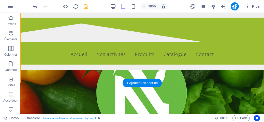
scroll to position [0, 0]
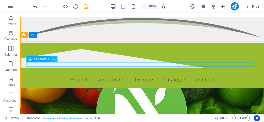
click at [56, 61] on icon at bounding box center [54, 59] width 3 height 5
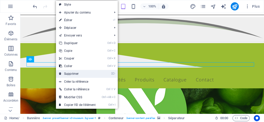
click at [73, 73] on link "⌦ Supprimer" at bounding box center [77, 74] width 43 height 8
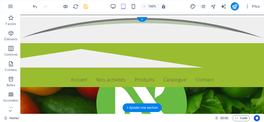
scroll to position [25, 0]
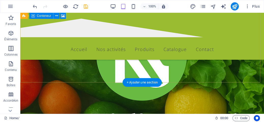
click at [50, 79] on div "BINVENUE CHEZ" at bounding box center [142, 89] width 244 height 143
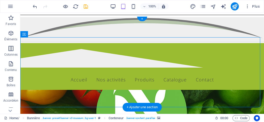
scroll to position [51, 0]
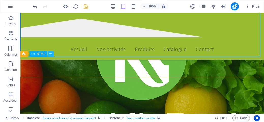
click at [51, 54] on icon at bounding box center [50, 53] width 3 height 5
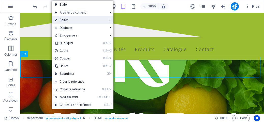
click at [64, 20] on link "⏎ Éditer" at bounding box center [73, 20] width 43 height 8
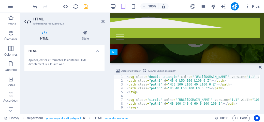
scroll to position [53, 0]
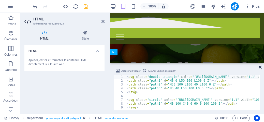
click at [259, 66] on icon at bounding box center [260, 67] width 3 height 4
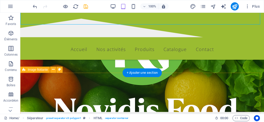
scroll to position [104, 0]
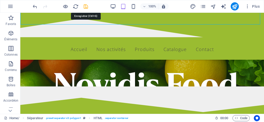
click at [87, 5] on icon "save" at bounding box center [86, 7] width 6 height 6
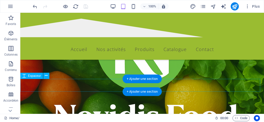
scroll to position [102, 0]
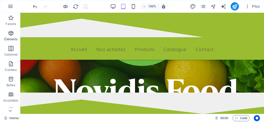
click at [12, 32] on icon "button" at bounding box center [11, 33] width 6 height 6
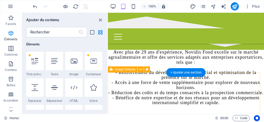
scroll to position [127, 0]
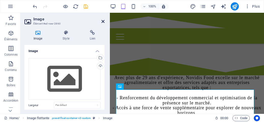
click at [104, 21] on icon at bounding box center [103, 21] width 3 height 4
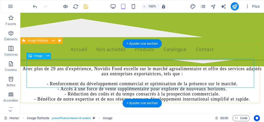
scroll to position [102, 0]
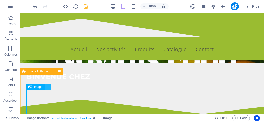
click at [47, 87] on icon at bounding box center [48, 86] width 3 height 5
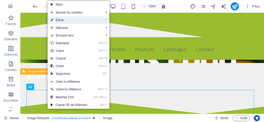
click at [69, 22] on link "⏎ Éditer" at bounding box center [69, 20] width 43 height 8
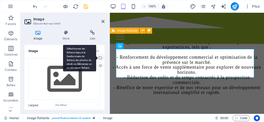
click at [100, 57] on div "Sélectionnez les fichiers depuis le Gestionnaire de fichiers, les photos du sto…" at bounding box center [100, 58] width 8 height 8
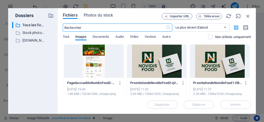
scroll to position [307, 0]
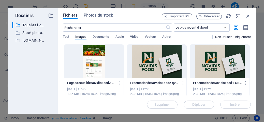
click at [160, 66] on div at bounding box center [157, 61] width 60 height 33
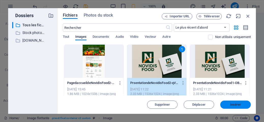
click at [228, 105] on span "Insérer" at bounding box center [236, 104] width 26 height 3
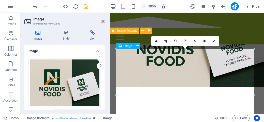
scroll to position [168, 0]
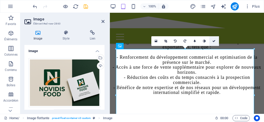
click at [214, 39] on icon at bounding box center [214, 40] width 3 height 3
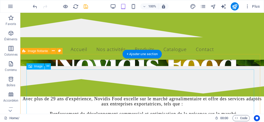
scroll to position [148, 0]
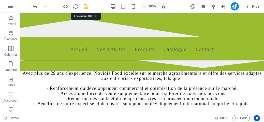
click at [84, 6] on icon "save" at bounding box center [86, 7] width 6 height 6
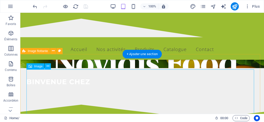
scroll to position [122, 0]
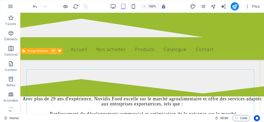
click at [52, 51] on icon at bounding box center [53, 50] width 3 height 5
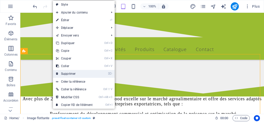
click at [67, 74] on link "⌦ Supprimer" at bounding box center [74, 74] width 43 height 8
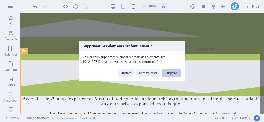
click at [178, 73] on button "Supprimer" at bounding box center [171, 73] width 19 height 8
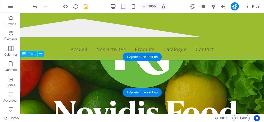
scroll to position [97, 0]
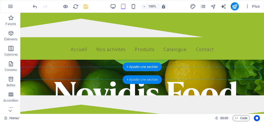
click at [141, 82] on div "+ Ajouter une section" at bounding box center [142, 79] width 39 height 9
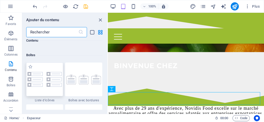
scroll to position [1400, 0]
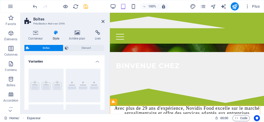
drag, startPoint x: 85, startPoint y: 61, endPoint x: 86, endPoint y: 19, distance: 42.3
click at [103, 22] on icon at bounding box center [103, 21] width 3 height 4
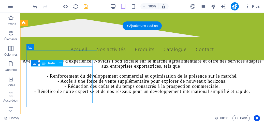
scroll to position [148, 0]
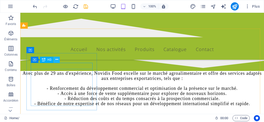
click at [56, 61] on icon at bounding box center [57, 59] width 3 height 5
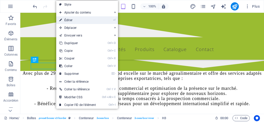
click at [72, 22] on link "⏎ Éditer" at bounding box center [77, 20] width 43 height 8
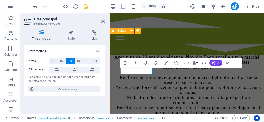
scroll to position [168, 0]
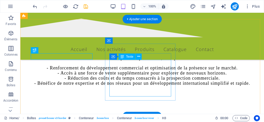
scroll to position [143, 0]
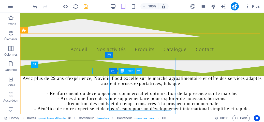
click at [137, 70] on icon at bounding box center [138, 70] width 3 height 5
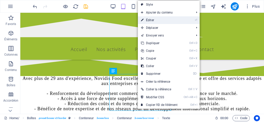
click at [147, 20] on link "⏎ Éditer" at bounding box center [159, 20] width 43 height 8
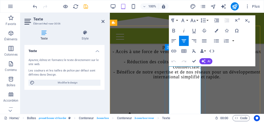
scroll to position [158, 0]
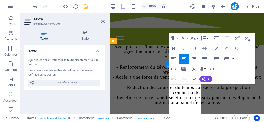
drag, startPoint x: 171, startPoint y: 89, endPoint x: 192, endPoint y: 109, distance: 29.0
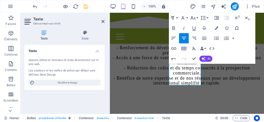
scroll to position [209, 0]
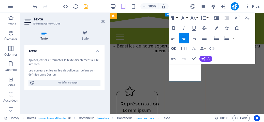
drag, startPoint x: 175, startPoint y: 88, endPoint x: 198, endPoint y: 80, distance: 24.5
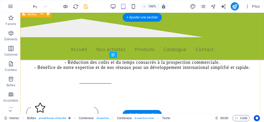
scroll to position [159, 0]
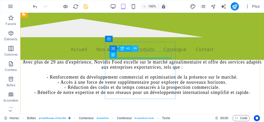
click at [134, 49] on icon at bounding box center [135, 48] width 3 height 5
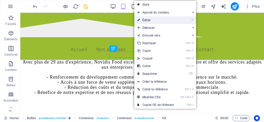
click at [142, 18] on link "⏎ Éditer" at bounding box center [155, 20] width 43 height 8
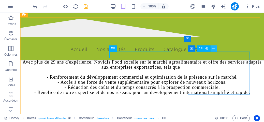
click at [214, 49] on icon at bounding box center [214, 48] width 3 height 5
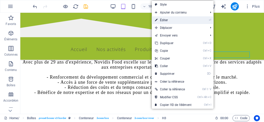
click at [165, 19] on link "⏎ Éditer" at bounding box center [173, 20] width 43 height 8
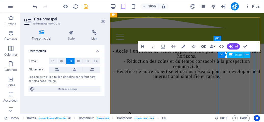
scroll to position [158, 0]
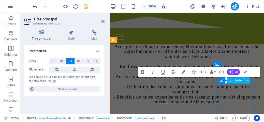
click at [232, 80] on icon at bounding box center [231, 80] width 4 height 6
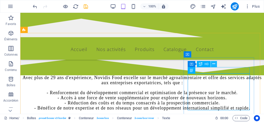
click at [213, 64] on icon at bounding box center [214, 63] width 3 height 5
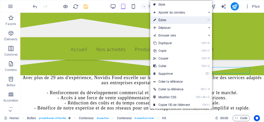
click at [169, 19] on link "⏎ Éditer" at bounding box center [171, 20] width 43 height 8
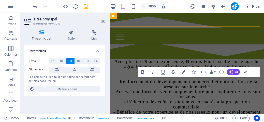
scroll to position [158, 0]
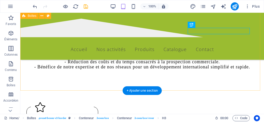
scroll to position [159, 0]
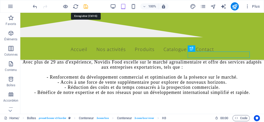
click at [86, 6] on icon "save" at bounding box center [86, 7] width 6 height 6
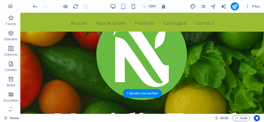
scroll to position [0, 0]
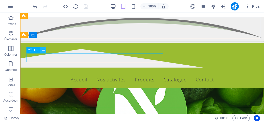
click at [43, 49] on icon at bounding box center [43, 50] width 3 height 5
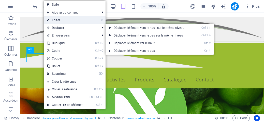
click at [58, 19] on link "⏎ Éditer" at bounding box center [65, 20] width 43 height 8
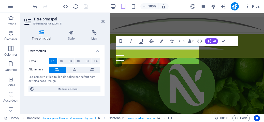
click at [132, 42] on icon "button" at bounding box center [131, 41] width 6 height 6
click at [120, 40] on icon "button" at bounding box center [121, 41] width 3 height 4
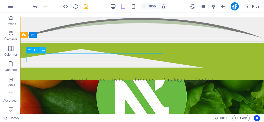
click at [42, 51] on button at bounding box center [43, 50] width 6 height 6
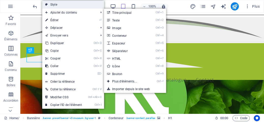
click at [55, 4] on link "Style" at bounding box center [73, 5] width 62 height 8
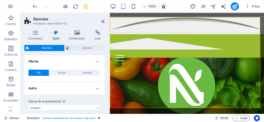
click at [52, 32] on icon at bounding box center [56, 32] width 15 height 5
click at [55, 31] on icon at bounding box center [56, 32] width 15 height 5
click at [77, 32] on icon at bounding box center [77, 32] width 24 height 5
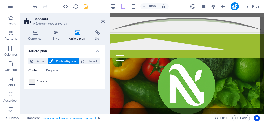
click at [31, 83] on span at bounding box center [32, 82] width 6 height 6
type input "#efefef"
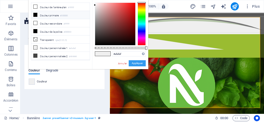
click at [133, 63] on button "Appliquer" at bounding box center [137, 63] width 17 height 6
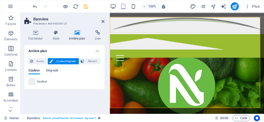
click at [101, 22] on header "Bannière Présélection #ed-968296123" at bounding box center [64, 19] width 80 height 13
click at [104, 21] on icon at bounding box center [103, 21] width 3 height 4
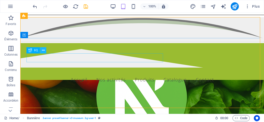
click at [45, 49] on button at bounding box center [43, 50] width 6 height 6
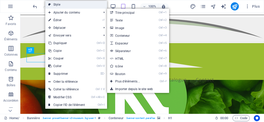
click at [56, 5] on link "Style" at bounding box center [76, 5] width 62 height 8
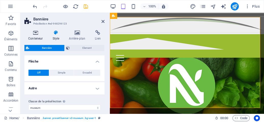
click at [37, 30] on icon at bounding box center [35, 32] width 22 height 5
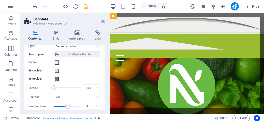
scroll to position [216, 0]
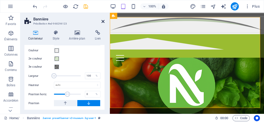
click at [102, 22] on icon at bounding box center [103, 21] width 3 height 4
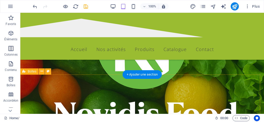
scroll to position [102, 0]
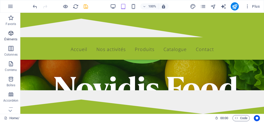
click at [10, 33] on icon "button" at bounding box center [11, 33] width 6 height 6
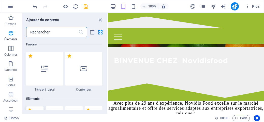
scroll to position [54, 0]
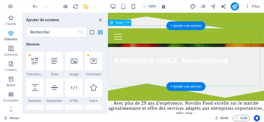
scroll to position [127, 0]
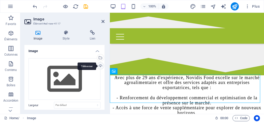
click at [100, 66] on div "Téléverser" at bounding box center [100, 66] width 8 height 8
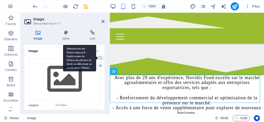
click at [98, 55] on div "Sélectionnez les fichiers depuis le Gestionnaire de fichiers, les photos du sto…" at bounding box center [100, 58] width 8 height 8
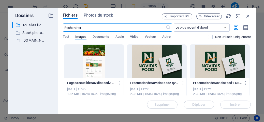
click at [163, 63] on div at bounding box center [157, 61] width 60 height 33
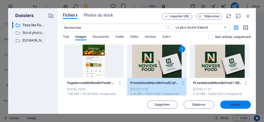
click at [230, 105] on span "Insérer" at bounding box center [236, 104] width 26 height 3
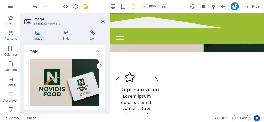
scroll to position [187, 0]
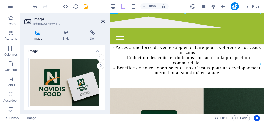
click at [104, 21] on icon at bounding box center [103, 21] width 3 height 4
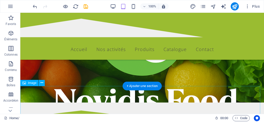
scroll to position [40, 0]
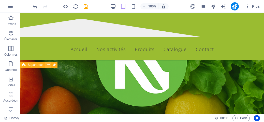
click at [48, 65] on icon at bounding box center [48, 64] width 3 height 5
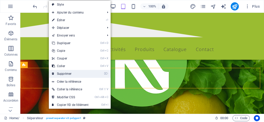
click at [63, 73] on link "⌦ Supprimer" at bounding box center [70, 74] width 43 height 8
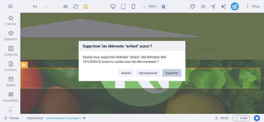
click at [174, 72] on button "Supprimer" at bounding box center [171, 73] width 19 height 8
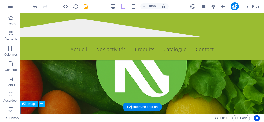
scroll to position [65, 0]
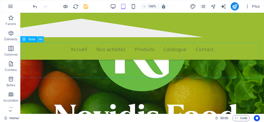
click at [42, 39] on icon at bounding box center [40, 39] width 3 height 5
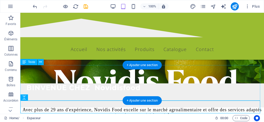
scroll to position [40, 0]
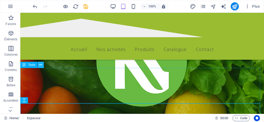
click at [40, 64] on icon at bounding box center [40, 64] width 3 height 5
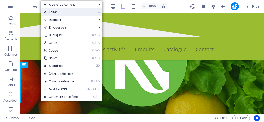
click at [56, 12] on link "⏎ Éditer" at bounding box center [62, 12] width 43 height 8
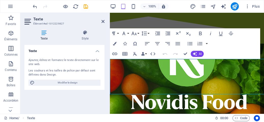
scroll to position [49, 0]
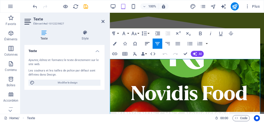
click at [147, 43] on icon "button" at bounding box center [147, 43] width 6 height 6
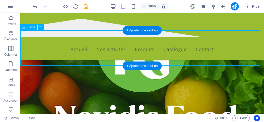
scroll to position [95, 0]
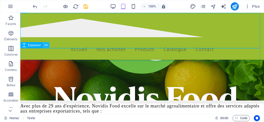
click at [46, 45] on icon at bounding box center [46, 45] width 3 height 5
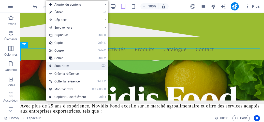
click at [61, 66] on link "⌦ Supprimer" at bounding box center [67, 66] width 43 height 8
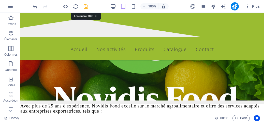
click at [85, 6] on icon "save" at bounding box center [86, 7] width 6 height 6
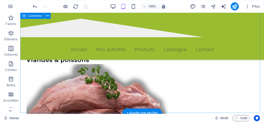
scroll to position [687, 0]
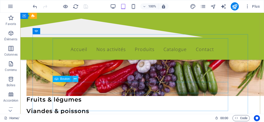
click at [74, 80] on icon at bounding box center [75, 78] width 3 height 5
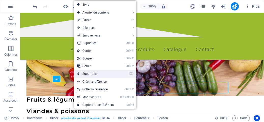
click at [93, 75] on link "⌦ Supprimer" at bounding box center [95, 74] width 43 height 8
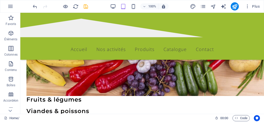
scroll to position [713, 0]
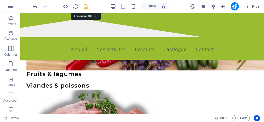
click at [86, 7] on icon "save" at bounding box center [86, 7] width 6 height 6
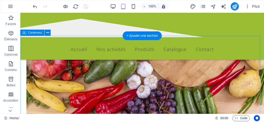
scroll to position [637, 0]
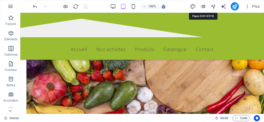
click at [203, 8] on icon "pages" at bounding box center [203, 7] width 6 height 6
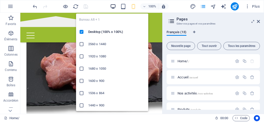
click at [112, 9] on icon "button" at bounding box center [113, 7] width 6 height 6
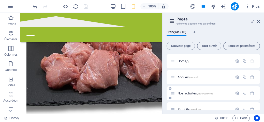
click at [185, 93] on span "Nos activités /nos-activites" at bounding box center [195, 93] width 35 height 4
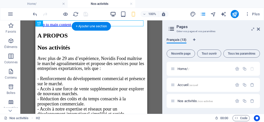
scroll to position [0, 0]
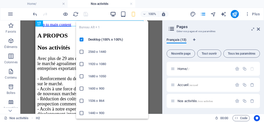
click at [112, 12] on icon "button" at bounding box center [113, 14] width 6 height 6
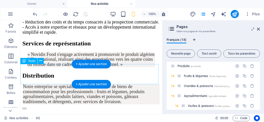
scroll to position [76, 0]
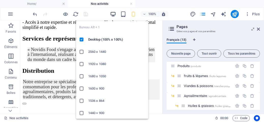
click at [113, 14] on icon "button" at bounding box center [113, 14] width 6 height 6
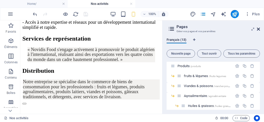
click at [258, 29] on icon at bounding box center [258, 29] width 3 height 4
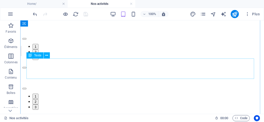
scroll to position [427, 0]
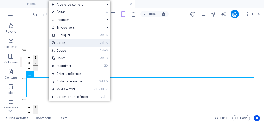
click at [64, 44] on link "Ctrl C Copie" at bounding box center [70, 43] width 43 height 8
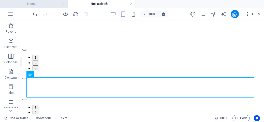
click at [25, 6] on h4 "Home/" at bounding box center [34, 4] width 68 height 6
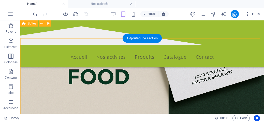
scroll to position [266, 0]
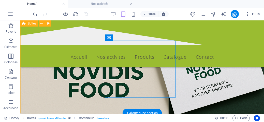
scroll to position [291, 0]
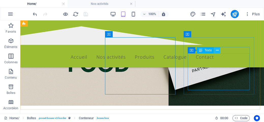
click at [217, 50] on icon at bounding box center [217, 50] width 3 height 5
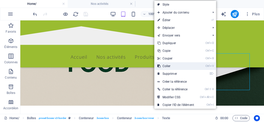
click at [173, 65] on link "Ctrl V Coller" at bounding box center [176, 66] width 43 height 8
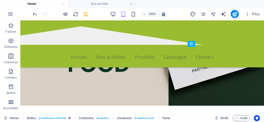
drag, startPoint x: 221, startPoint y: 108, endPoint x: 202, endPoint y: 60, distance: 51.3
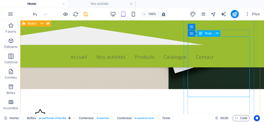
scroll to position [333, 0]
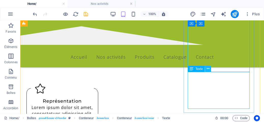
click at [208, 69] on icon at bounding box center [208, 68] width 3 height 5
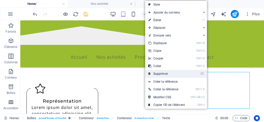
drag, startPoint x: 170, startPoint y: 73, endPoint x: 162, endPoint y: 54, distance: 20.1
click at [170, 73] on link "⌦ Supprimer" at bounding box center [166, 74] width 43 height 8
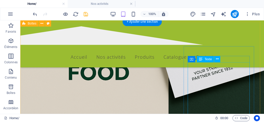
scroll to position [282, 0]
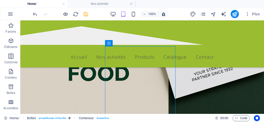
click at [86, 10] on div at bounding box center [60, 14] width 57 height 8
click at [86, 13] on icon "save" at bounding box center [86, 14] width 6 height 6
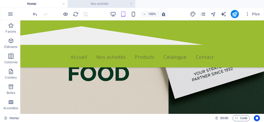
click at [112, 2] on h4 "Nos activités" at bounding box center [102, 4] width 68 height 6
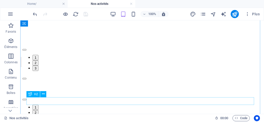
scroll to position [453, 0]
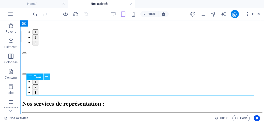
click at [45, 76] on icon at bounding box center [46, 76] width 3 height 5
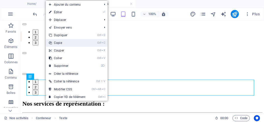
click at [61, 43] on link "Ctrl C Copie" at bounding box center [67, 43] width 43 height 8
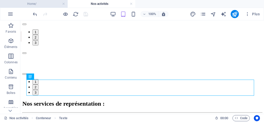
click at [47, 6] on h4 "Home/" at bounding box center [34, 4] width 68 height 6
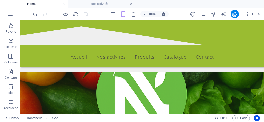
scroll to position [282, 0]
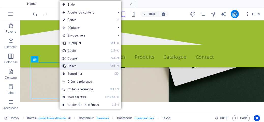
click at [75, 66] on link "Ctrl V Coller" at bounding box center [81, 66] width 43 height 8
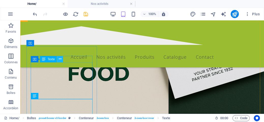
click at [59, 58] on icon at bounding box center [60, 58] width 3 height 5
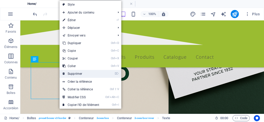
click at [74, 72] on link "⌦ Supprimer" at bounding box center [81, 74] width 43 height 8
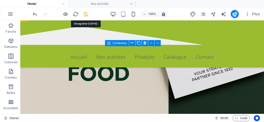
click at [86, 13] on icon "save" at bounding box center [86, 14] width 6 height 6
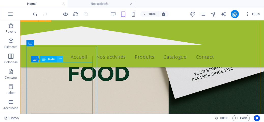
click at [61, 60] on icon at bounding box center [60, 58] width 3 height 5
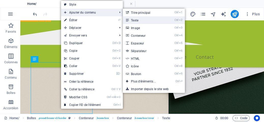
click at [141, 21] on link "Ctrl 2 Texte" at bounding box center [144, 20] width 43 height 8
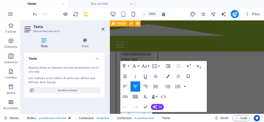
scroll to position [310, 0]
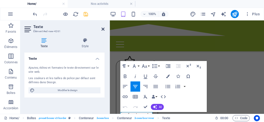
click at [104, 30] on icon at bounding box center [103, 29] width 3 height 4
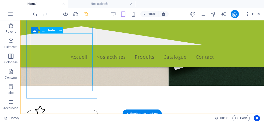
scroll to position [319, 0]
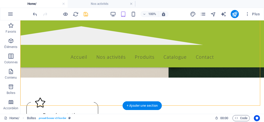
drag, startPoint x: 64, startPoint y: 95, endPoint x: 153, endPoint y: 50, distance: 99.5
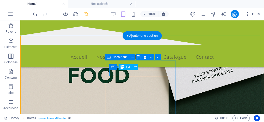
scroll to position [268, 0]
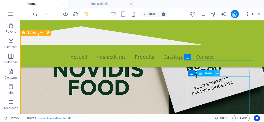
click at [218, 73] on icon at bounding box center [217, 73] width 3 height 5
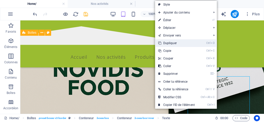
click at [171, 43] on link "Ctrl D Dupliquer" at bounding box center [176, 43] width 43 height 8
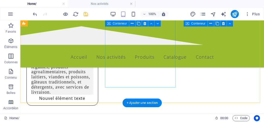
scroll to position [343, 0]
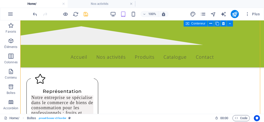
drag, startPoint x: 221, startPoint y: 79, endPoint x: 144, endPoint y: 60, distance: 79.1
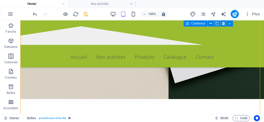
scroll to position [292, 0]
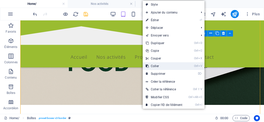
drag, startPoint x: 159, startPoint y: 64, endPoint x: 134, endPoint y: 58, distance: 25.8
click at [159, 64] on link "Ctrl V Coller" at bounding box center [164, 66] width 43 height 8
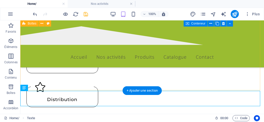
scroll to position [375, 0]
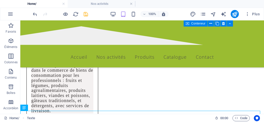
drag, startPoint x: 52, startPoint y: 129, endPoint x: 160, endPoint y: 40, distance: 140.0
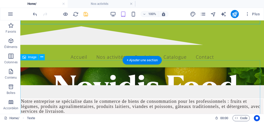
scroll to position [49, 0]
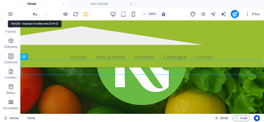
click at [35, 13] on icon "undo" at bounding box center [35, 14] width 6 height 6
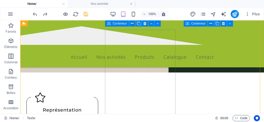
scroll to position [299, 0]
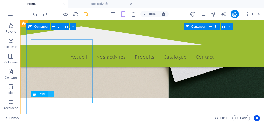
click at [52, 94] on icon at bounding box center [51, 93] width 3 height 5
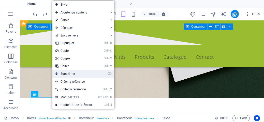
click at [73, 72] on link "⌦ Supprimer" at bounding box center [73, 74] width 43 height 8
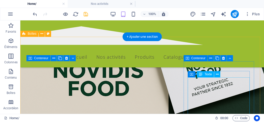
scroll to position [273, 0]
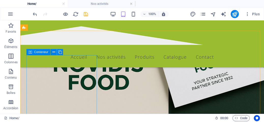
click at [42, 53] on span "Conteneur" at bounding box center [41, 51] width 14 height 3
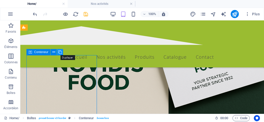
click at [60, 52] on icon at bounding box center [60, 51] width 4 height 5
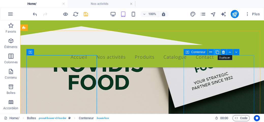
click at [217, 52] on icon at bounding box center [218, 51] width 4 height 5
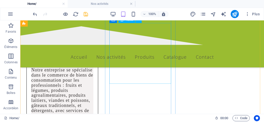
scroll to position [421, 0]
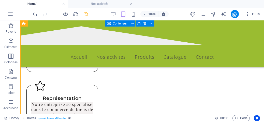
drag, startPoint x: 142, startPoint y: 91, endPoint x: 213, endPoint y: 63, distance: 76.3
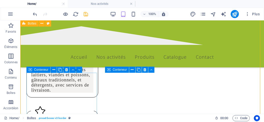
scroll to position [345, 0]
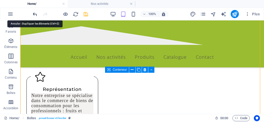
click at [35, 14] on icon "undo" at bounding box center [35, 14] width 6 height 6
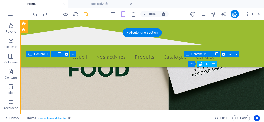
scroll to position [243, 0]
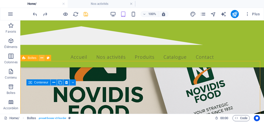
click at [41, 58] on icon at bounding box center [41, 57] width 3 height 5
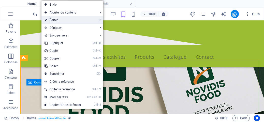
click at [49, 20] on link "⏎ Éditer" at bounding box center [63, 20] width 43 height 8
select select "rem"
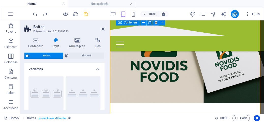
scroll to position [268, 0]
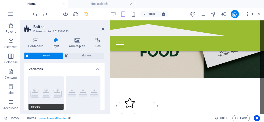
click at [44, 91] on button "Bordure" at bounding box center [46, 93] width 35 height 34
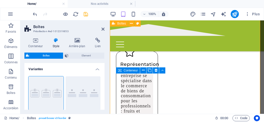
scroll to position [370, 0]
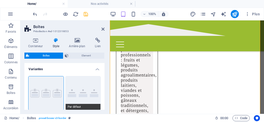
click at [99, 102] on div "Bordure Par défaut Icônes à gauche Icônes à l'extérieur" at bounding box center [64, 110] width 80 height 77
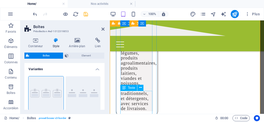
scroll to position [472, 0]
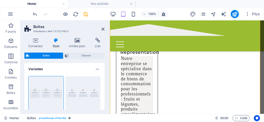
click at [105, 29] on aside "Boîtes Présélection #ed-1012319853 Conteneur Style Arrière-plan Lien Taille Hau…" at bounding box center [65, 66] width 90 height 93
click at [104, 29] on icon at bounding box center [103, 29] width 3 height 4
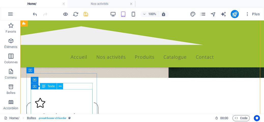
scroll to position [344, 0]
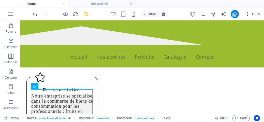
drag, startPoint x: 75, startPoint y: 108, endPoint x: 220, endPoint y: 48, distance: 157.1
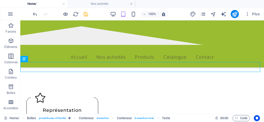
scroll to position [247, 0]
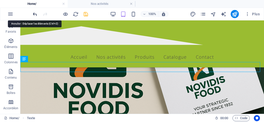
click at [34, 13] on icon "undo" at bounding box center [35, 14] width 6 height 6
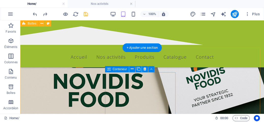
scroll to position [244, 0]
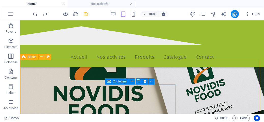
click at [121, 82] on span "Conteneur" at bounding box center [120, 81] width 14 height 3
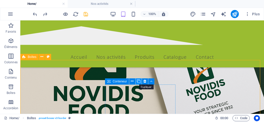
click at [138, 81] on icon at bounding box center [139, 80] width 4 height 5
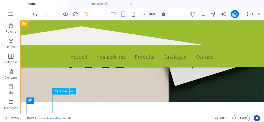
scroll to position [346, 0]
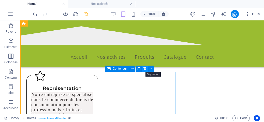
click at [146, 67] on icon at bounding box center [145, 68] width 3 height 5
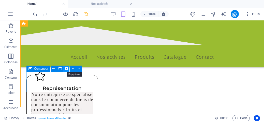
click at [68, 68] on icon at bounding box center [66, 68] width 3 height 5
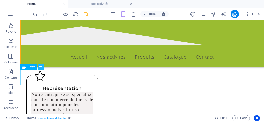
click at [38, 67] on button at bounding box center [41, 67] width 6 height 6
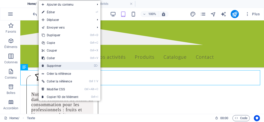
click at [53, 66] on link "⌦ Supprimer" at bounding box center [60, 66] width 43 height 8
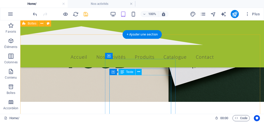
scroll to position [269, 0]
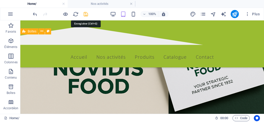
click at [87, 14] on icon "save" at bounding box center [86, 14] width 6 height 6
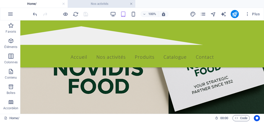
click at [131, 4] on link at bounding box center [131, 4] width 3 height 5
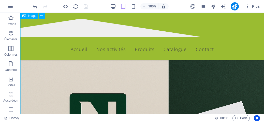
scroll to position [124, 0]
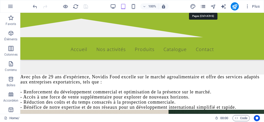
click at [205, 8] on icon "pages" at bounding box center [203, 7] width 6 height 6
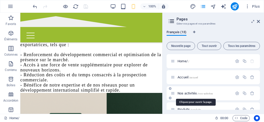
click at [185, 94] on span "Nos activités /nos-activites" at bounding box center [195, 93] width 35 height 4
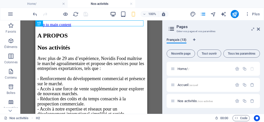
scroll to position [0, 0]
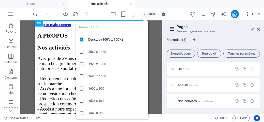
click at [110, 15] on icon "button" at bounding box center [113, 14] width 6 height 6
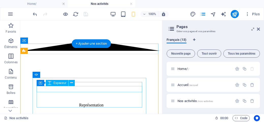
scroll to position [1108, 0]
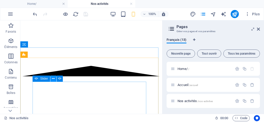
click at [53, 78] on icon at bounding box center [53, 78] width 3 height 5
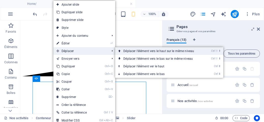
click at [144, 52] on link "Ctrl ⇧ ⬆ Déplacer l'élément vers le haut sur le même niveau" at bounding box center [159, 51] width 89 height 8
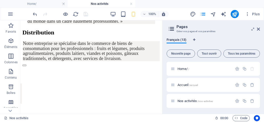
scroll to position [0, 0]
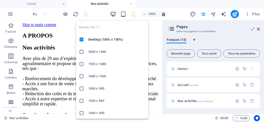
click at [115, 14] on icon "button" at bounding box center [113, 14] width 6 height 6
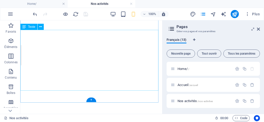
scroll to position [280, 0]
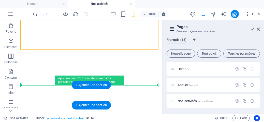
drag, startPoint x: 58, startPoint y: 97, endPoint x: 41, endPoint y: 90, distance: 18.6
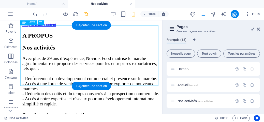
scroll to position [25, 0]
